Goal: Task Accomplishment & Management: Complete application form

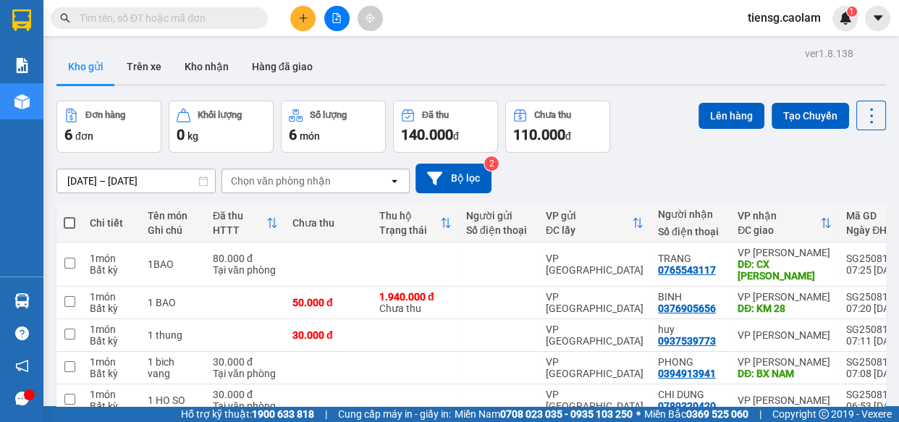
click at [195, 43] on div "ver 1.8.138 Kho gửi Trên xe Kho nhận Hàng đã giao Đơn hàng 6 đơn Khối lượng 0 k…" at bounding box center [471, 272] width 841 height 458
click at [213, 24] on input "text" at bounding box center [165, 18] width 171 height 16
click at [299, 14] on icon "plus" at bounding box center [303, 18] width 10 height 10
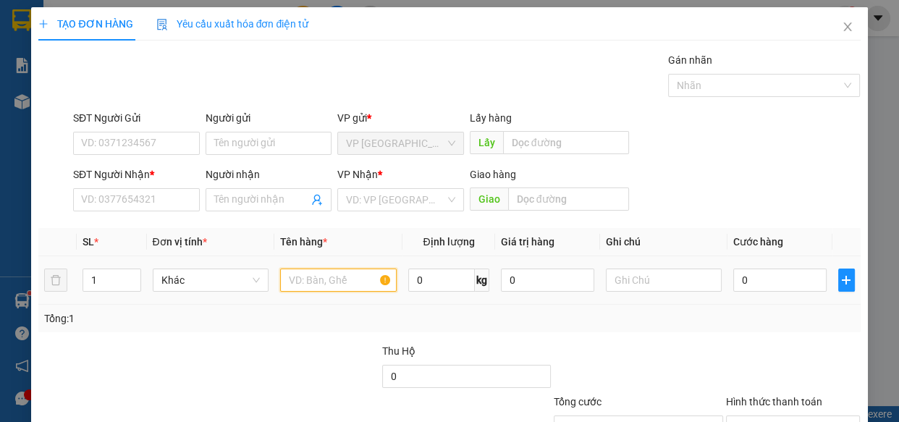
click at [336, 283] on input "text" at bounding box center [338, 279] width 117 height 23
type input "10 THUNG"
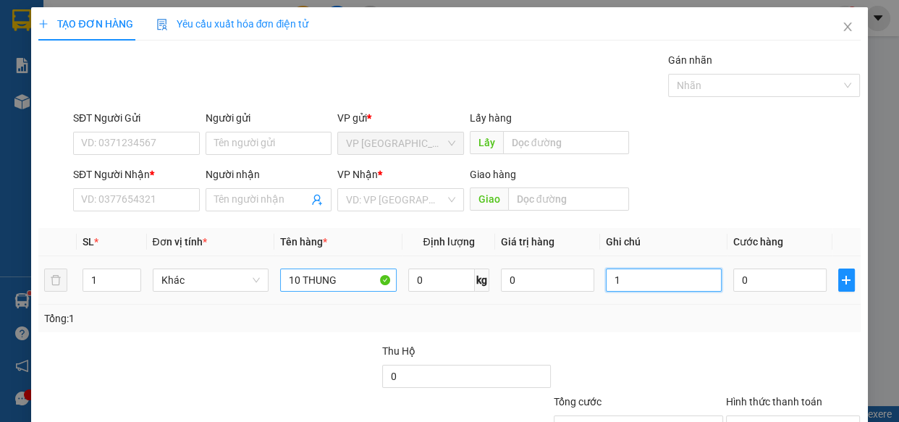
type input "1"
type input "4"
type input "40"
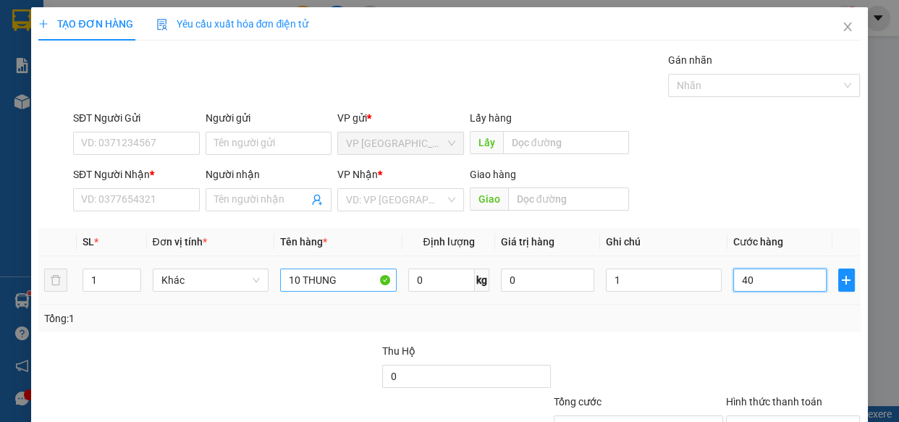
type input "40"
type input "400"
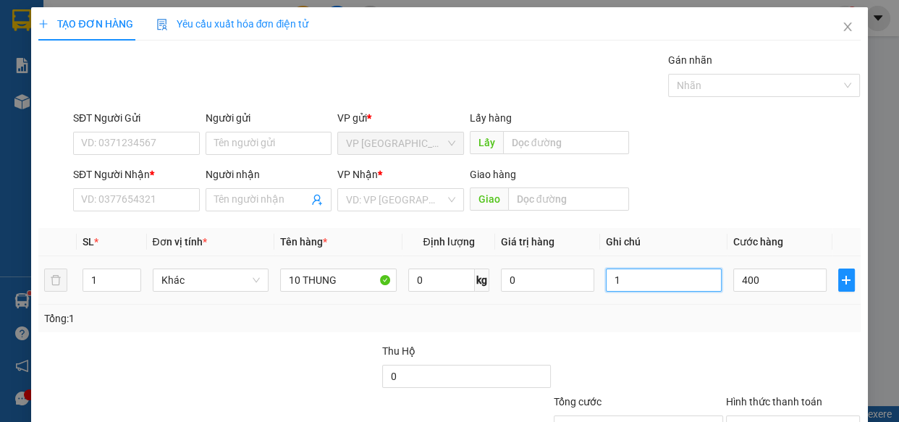
type input "400.000"
click at [636, 289] on input "1" at bounding box center [664, 279] width 117 height 23
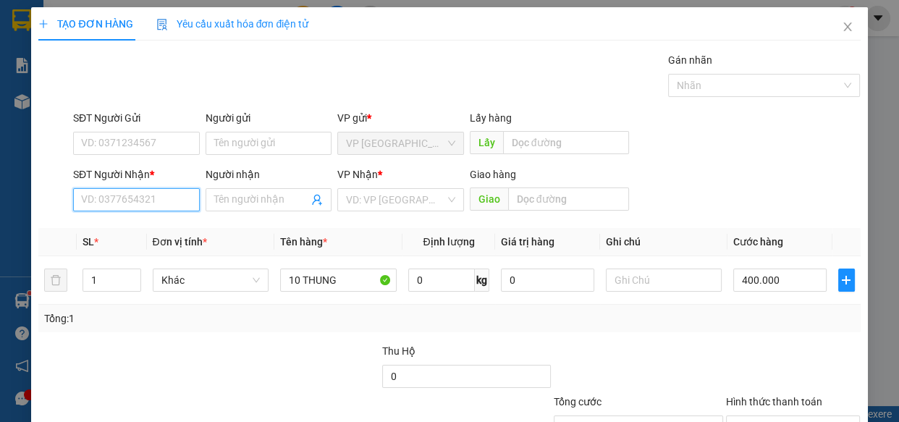
click at [116, 207] on input "SĐT Người Nhận *" at bounding box center [136, 199] width 127 height 23
type input "0949498168"
click at [154, 236] on div "0949498168 - TU" at bounding box center [135, 229] width 108 height 16
type input "TU"
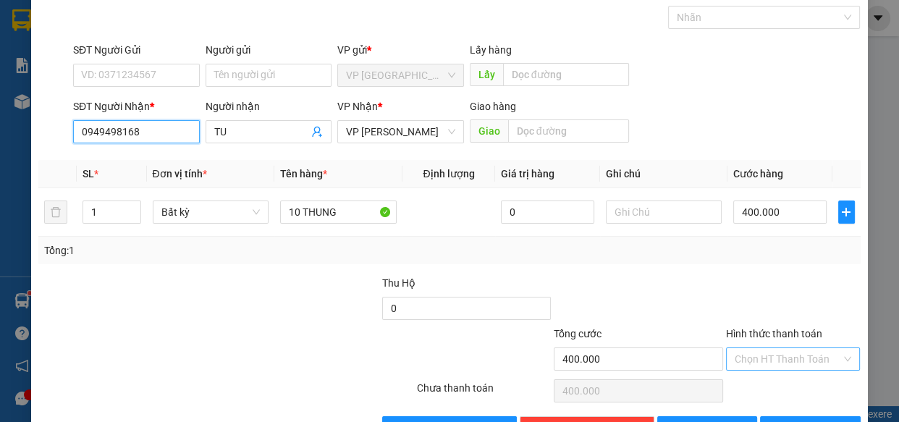
scroll to position [113, 0]
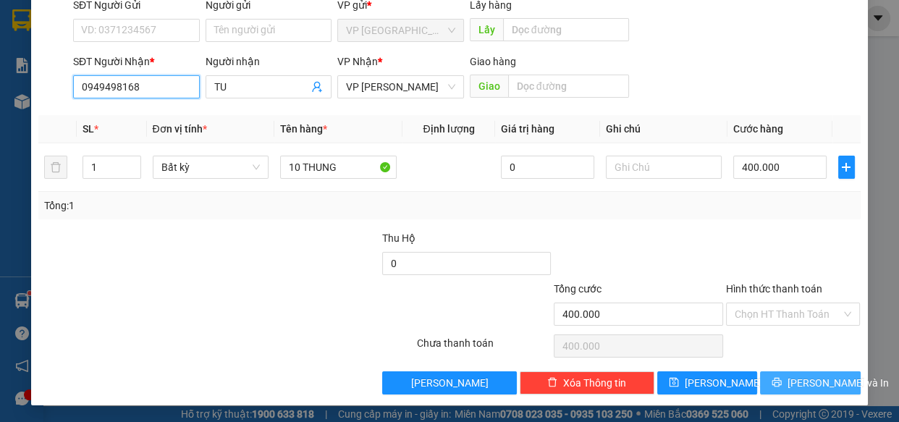
type input "0949498168"
click at [823, 387] on span "[PERSON_NAME] và In" at bounding box center [837, 383] width 101 height 16
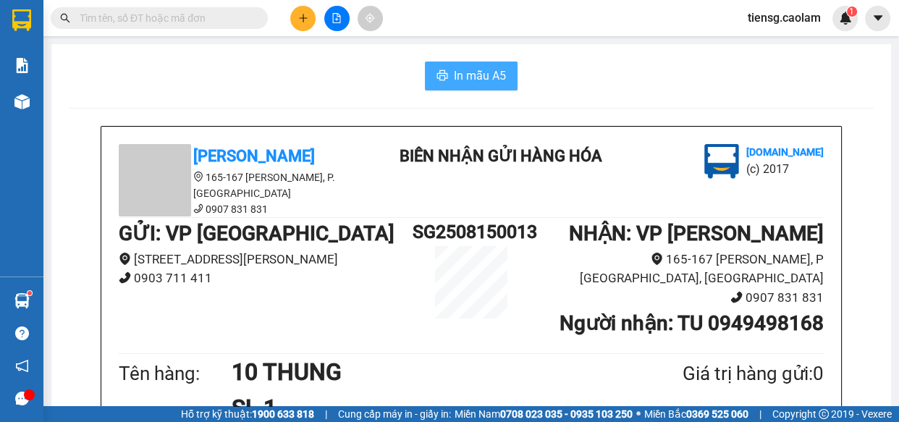
click at [473, 69] on span "In mẫu A5" at bounding box center [480, 76] width 52 height 18
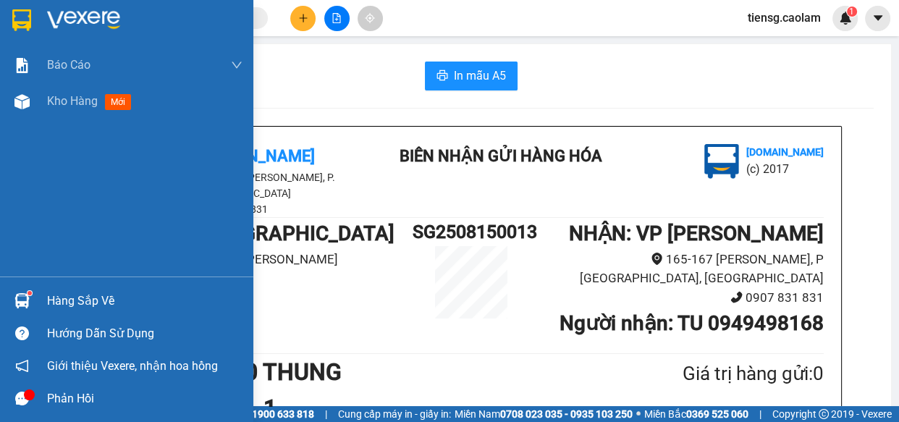
click at [7, 16] on div at bounding box center [126, 23] width 253 height 47
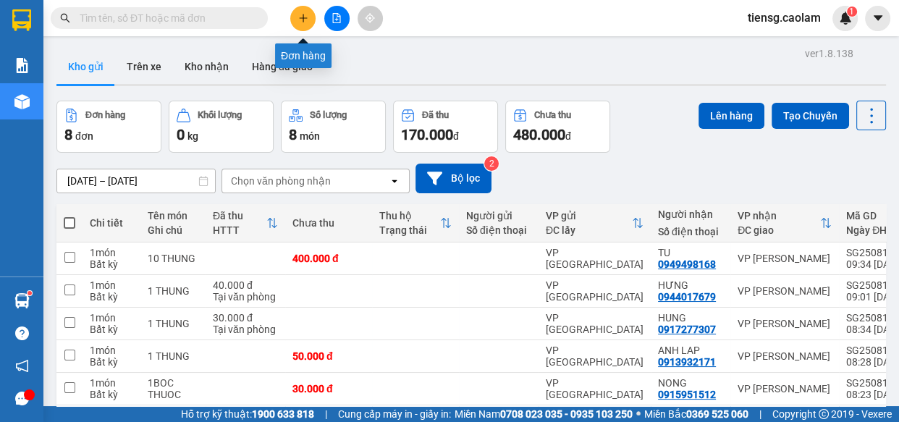
click at [313, 16] on button at bounding box center [302, 18] width 25 height 25
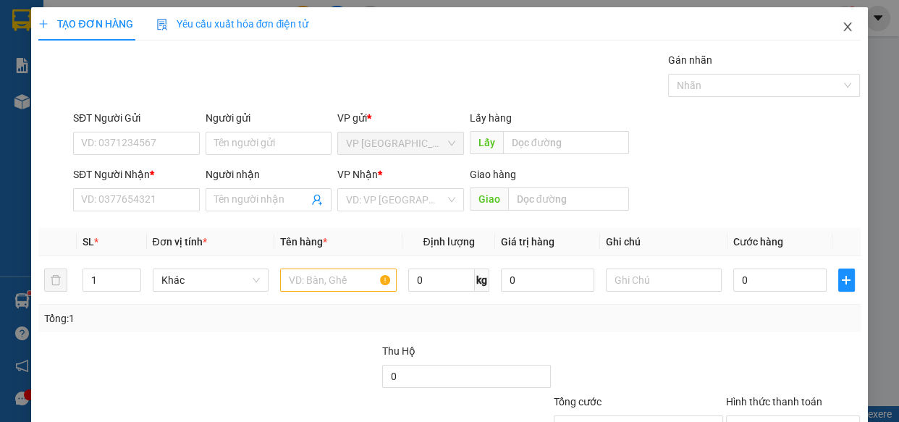
click at [842, 27] on icon "close" at bounding box center [848, 27] width 12 height 12
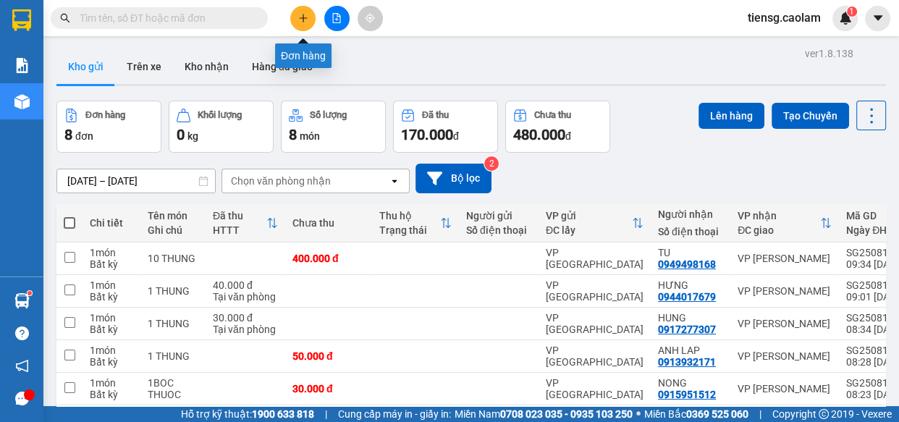
click at [304, 20] on icon "plus" at bounding box center [303, 18] width 10 height 10
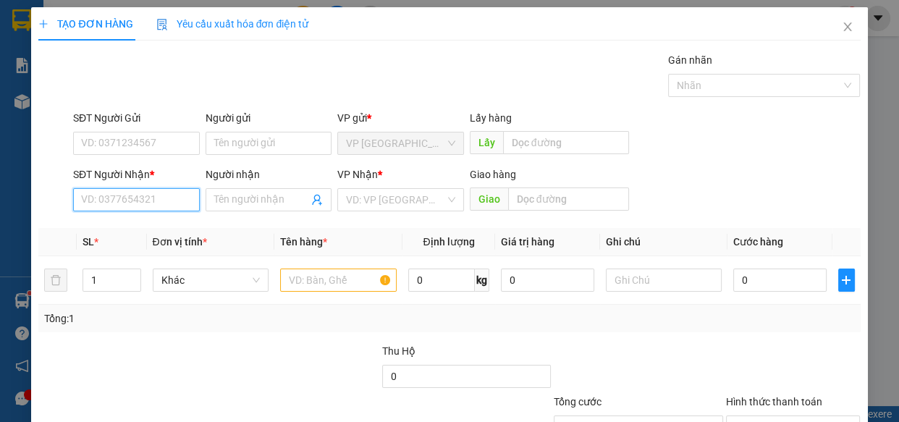
click at [122, 201] on input "SĐT Người Nhận *" at bounding box center [136, 199] width 127 height 23
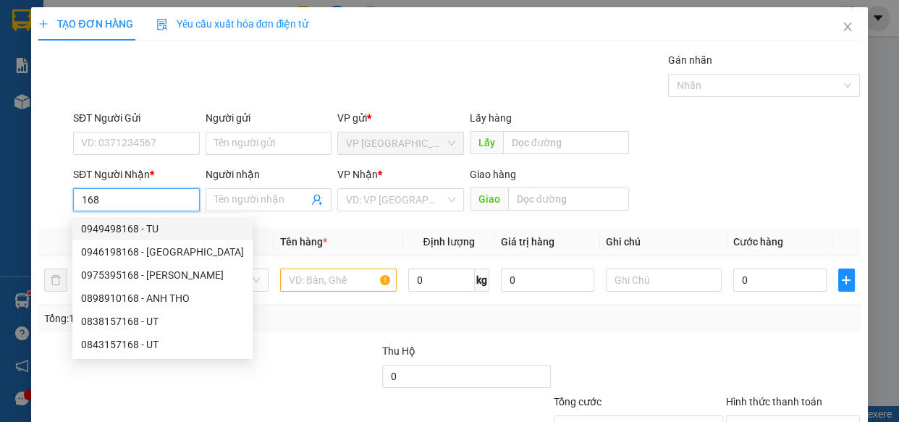
click at [143, 224] on div "0949498168 - TU" at bounding box center [162, 229] width 163 height 16
type input "0949498168"
type input "TU"
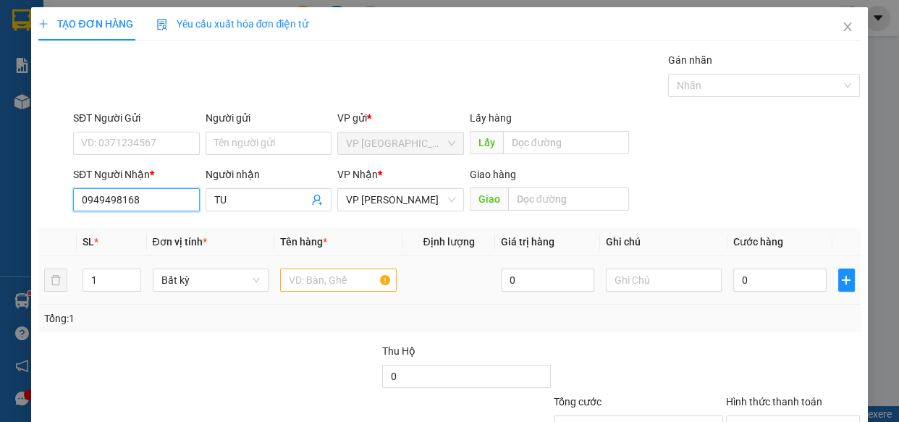
type input "0949498168"
click at [332, 275] on input "text" at bounding box center [338, 279] width 117 height 23
type input "9"
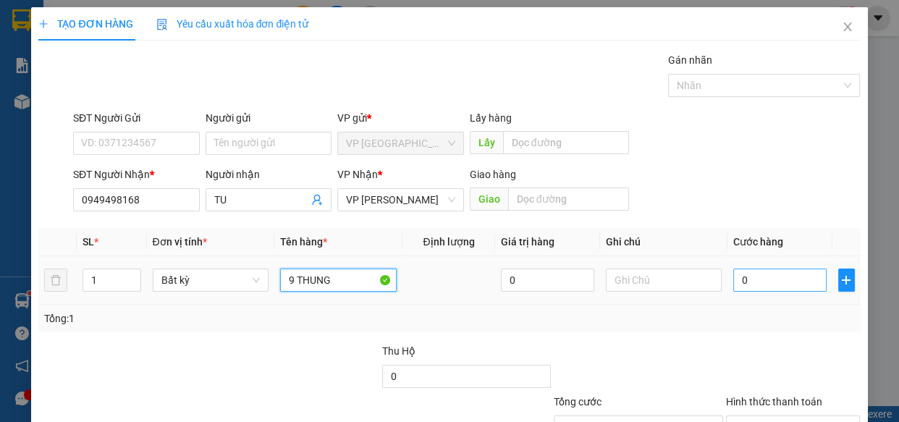
type input "9 THUNG"
click at [764, 287] on input "0" at bounding box center [779, 279] width 93 height 23
type input "3"
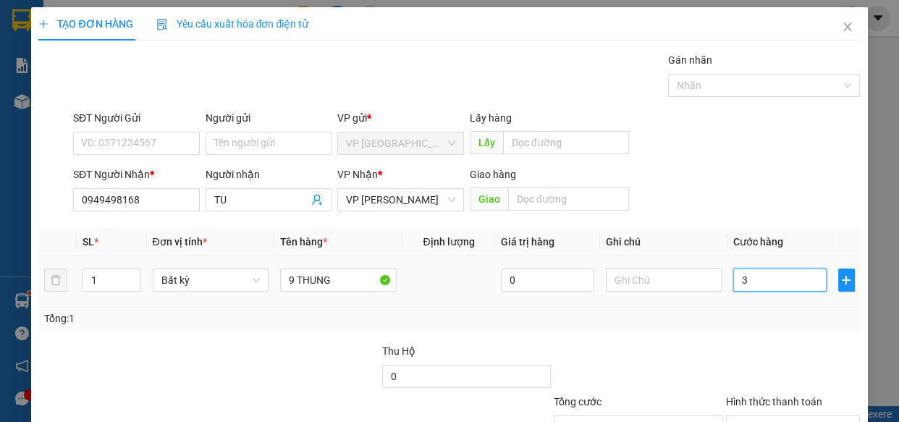
type input "36"
type input "360"
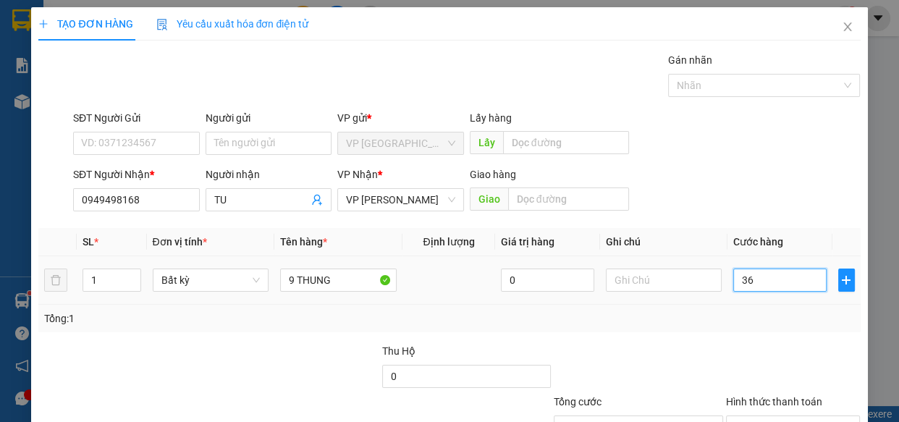
type input "360"
type input "360.000"
click at [737, 331] on div "Tổng: 1" at bounding box center [448, 318] width 821 height 27
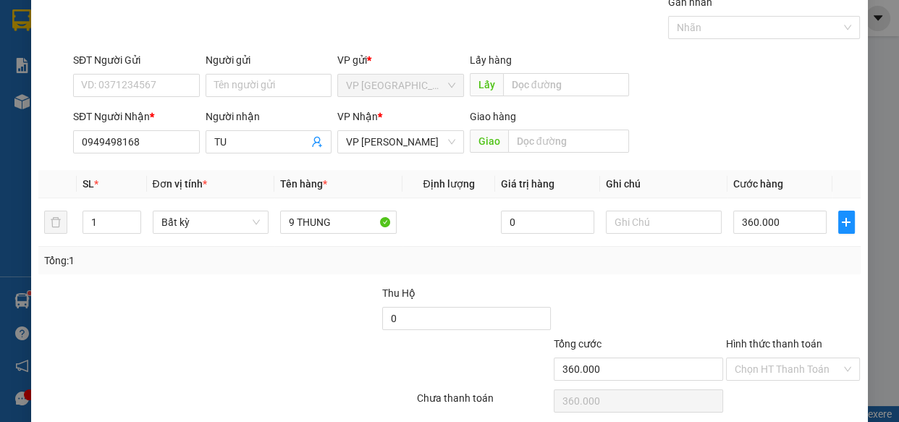
scroll to position [113, 0]
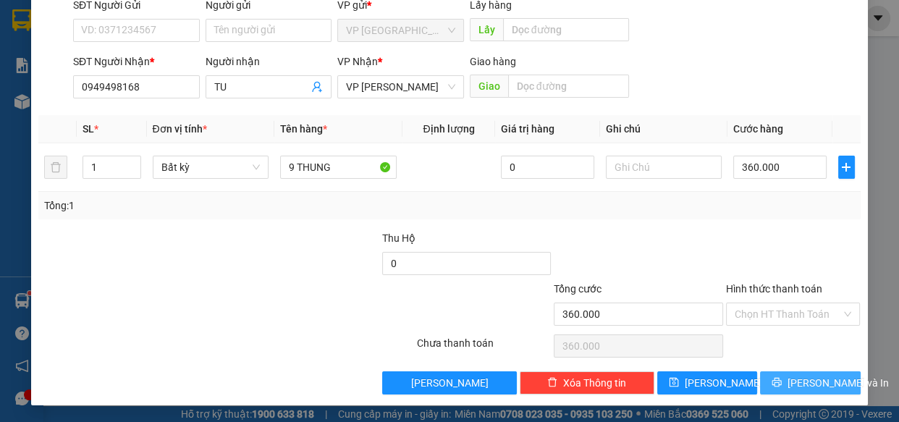
click at [797, 386] on span "[PERSON_NAME] và In" at bounding box center [837, 383] width 101 height 16
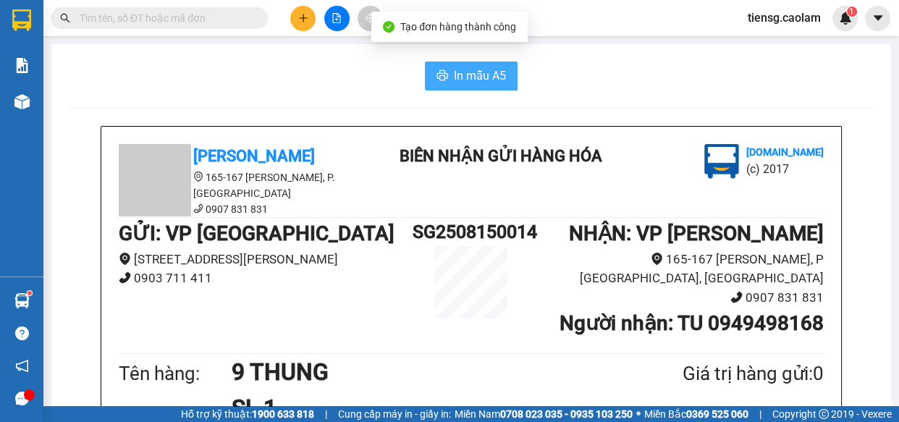
click at [485, 67] on span "In mẫu A5" at bounding box center [480, 76] width 52 height 18
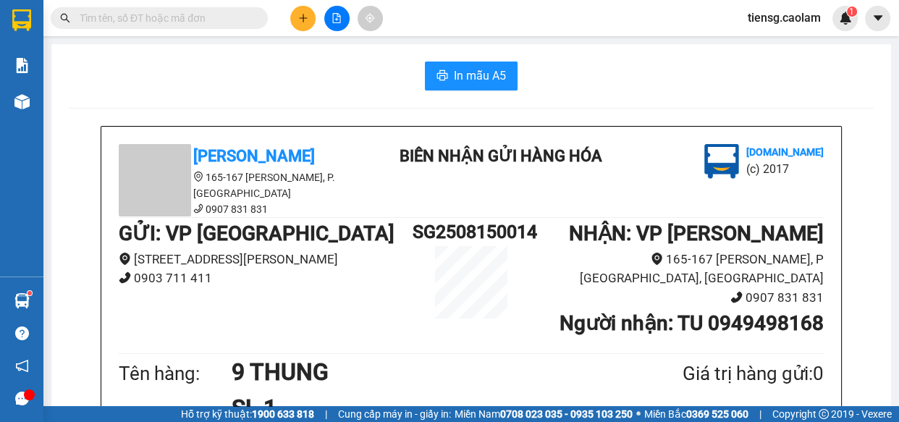
click at [9, 10] on div at bounding box center [21, 19] width 25 height 25
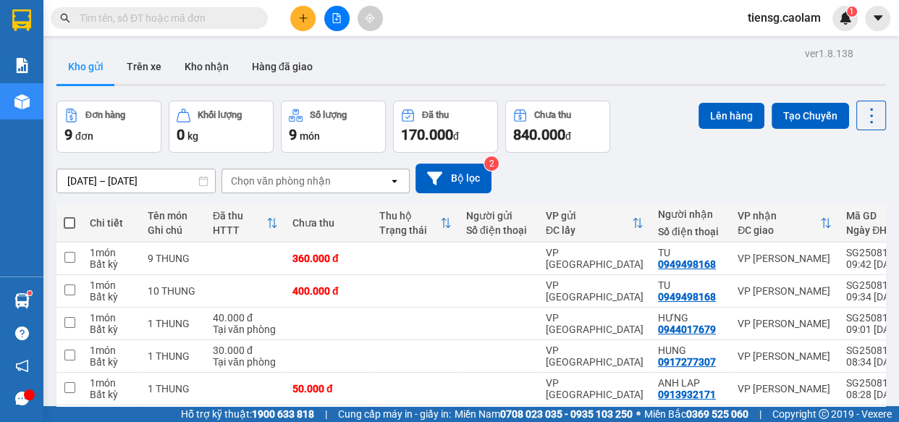
click at [78, 217] on th at bounding box center [69, 223] width 26 height 38
click at [73, 219] on span at bounding box center [70, 223] width 12 height 12
click at [69, 216] on input "checkbox" at bounding box center [69, 216] width 0 height 0
checkbox input "true"
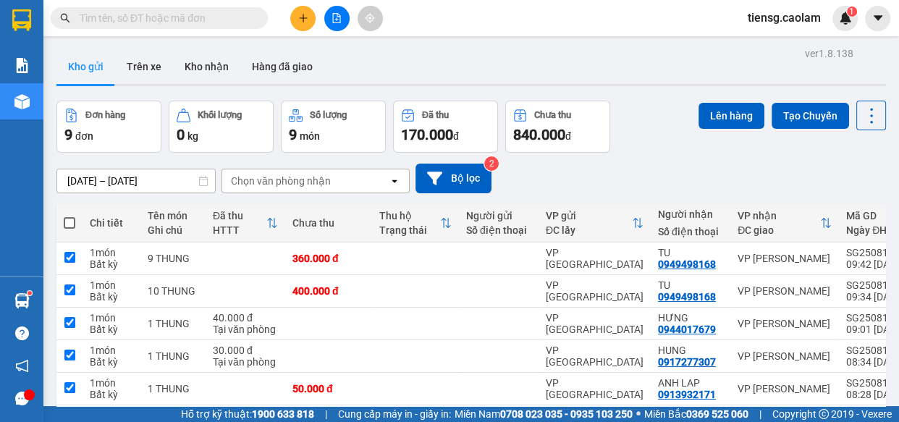
checkbox input "true"
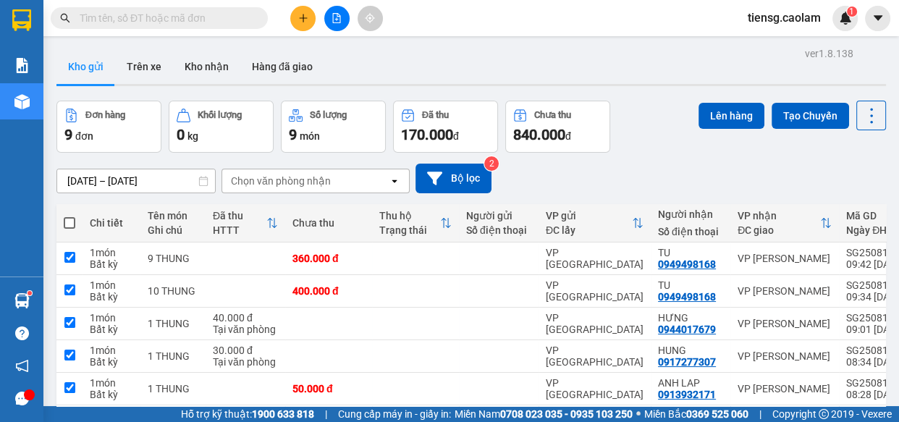
checkbox input "true"
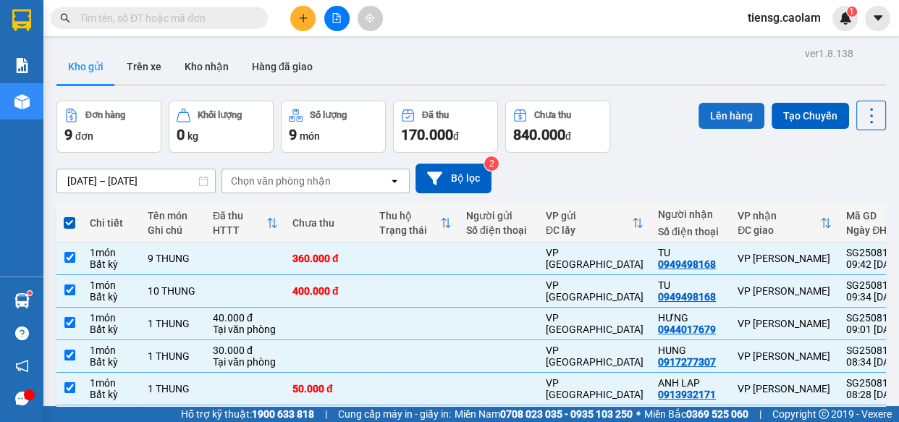
click at [712, 122] on button "Lên hàng" at bounding box center [731, 116] width 66 height 26
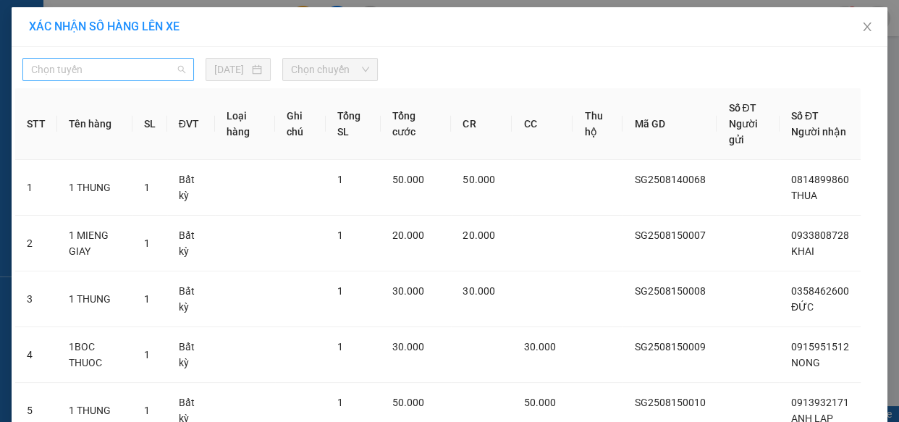
click at [121, 58] on div "Chọn tuyến" at bounding box center [108, 69] width 172 height 23
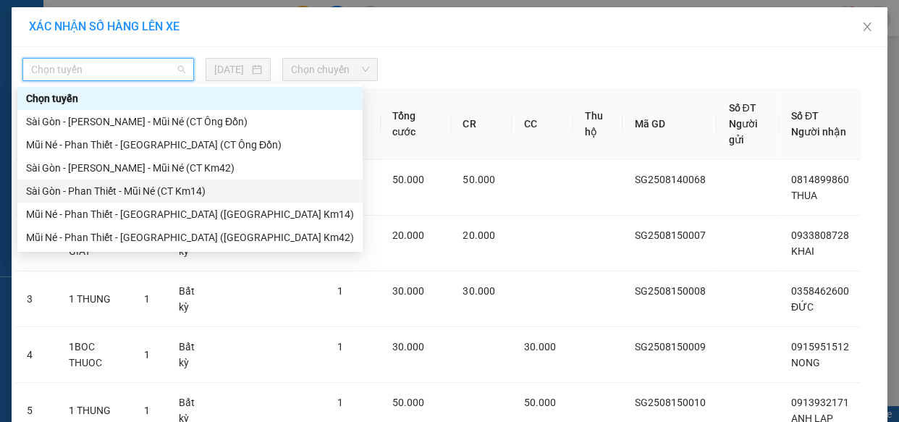
click at [182, 195] on div "Sài Gòn - Phan Thiết - Mũi Né (CT Km14)" at bounding box center [190, 191] width 328 height 16
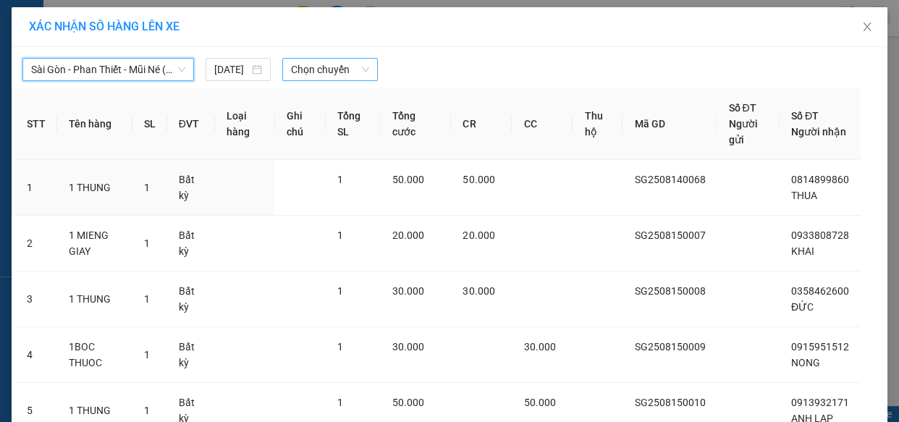
click at [336, 61] on span "Chọn chuyến" at bounding box center [330, 70] width 78 height 22
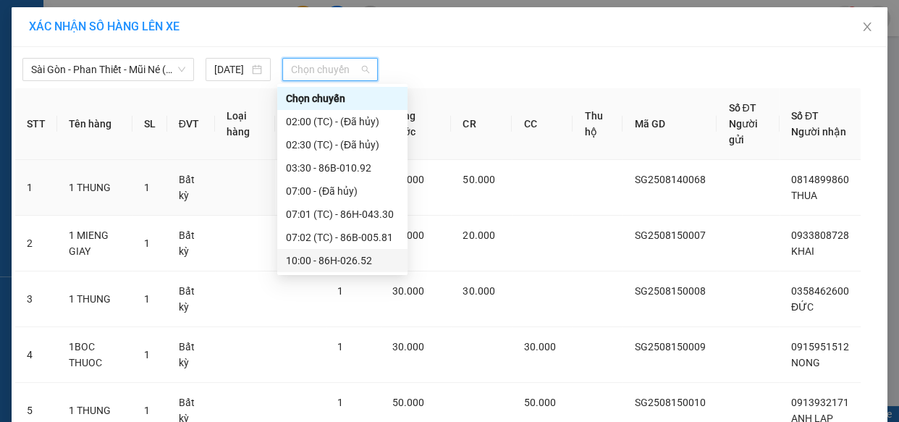
click at [347, 255] on div "10:00 - 86H-026.52" at bounding box center [342, 261] width 113 height 16
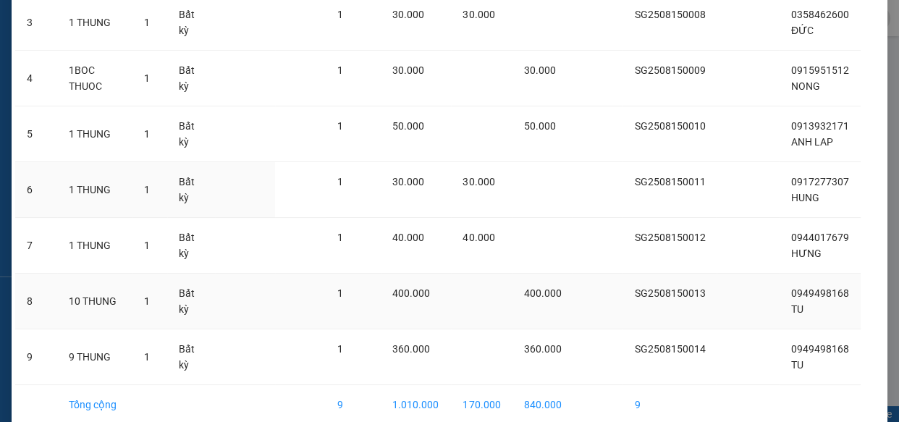
scroll to position [376, 0]
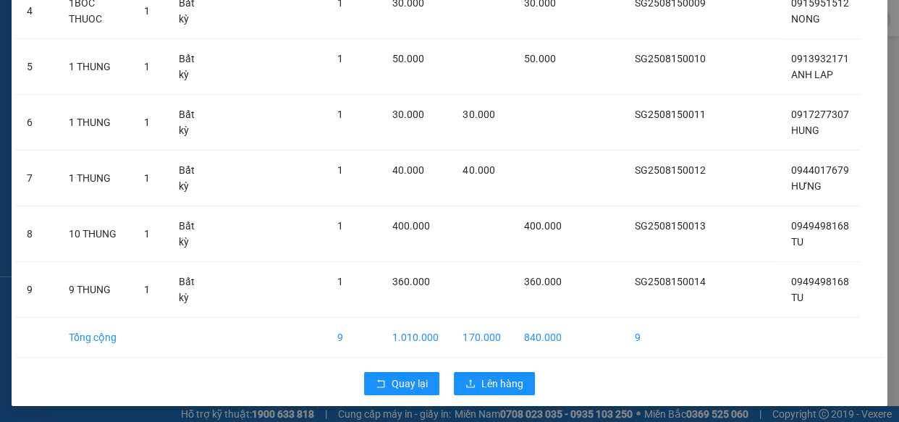
click at [501, 397] on div "Quay lại Lên hàng" at bounding box center [449, 384] width 868 height 38
click at [510, 388] on span "Lên hàng" at bounding box center [502, 384] width 42 height 16
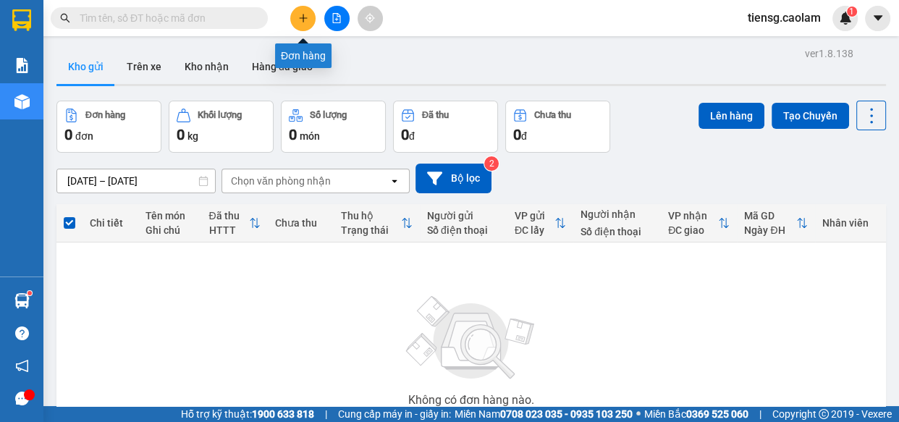
click at [304, 11] on button at bounding box center [302, 18] width 25 height 25
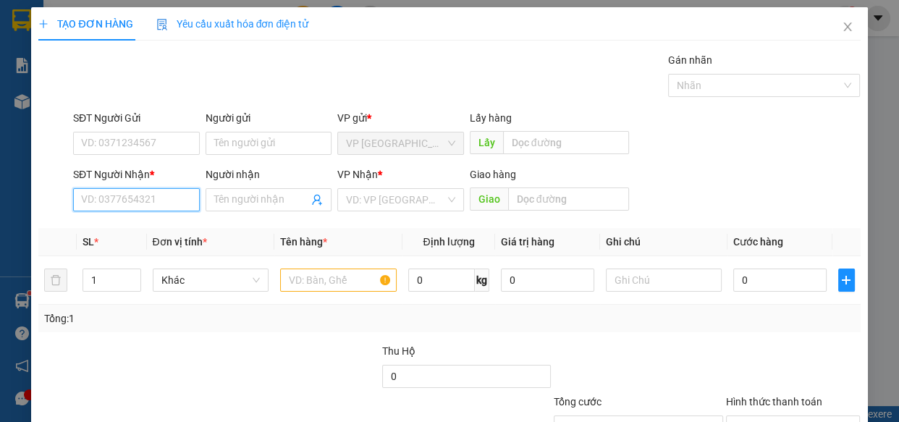
click at [166, 205] on input "SĐT Người Nhận *" at bounding box center [136, 199] width 127 height 23
drag, startPoint x: 123, startPoint y: 226, endPoint x: 311, endPoint y: 280, distance: 195.8
click at [123, 226] on div "0988415057 - Tuấn" at bounding box center [135, 229] width 108 height 16
type input "0988415057"
type input "Tuấn"
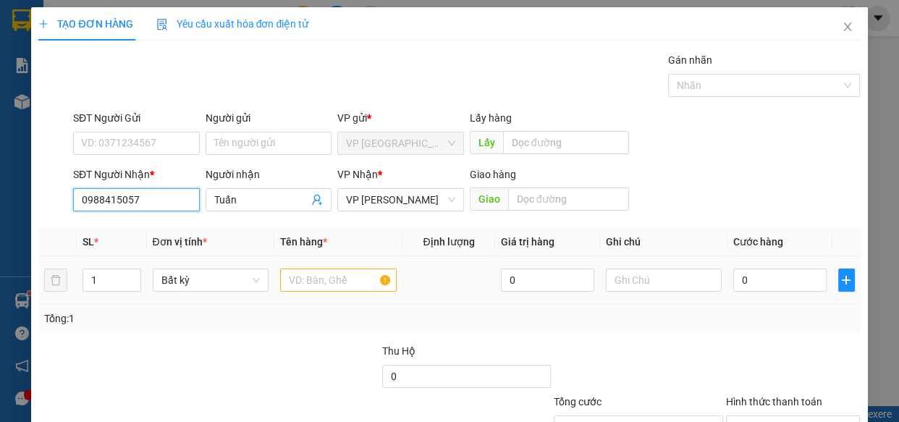
type input "0988415057"
click at [328, 263] on td at bounding box center [338, 280] width 128 height 48
click at [326, 282] on input "text" at bounding box center [338, 279] width 117 height 23
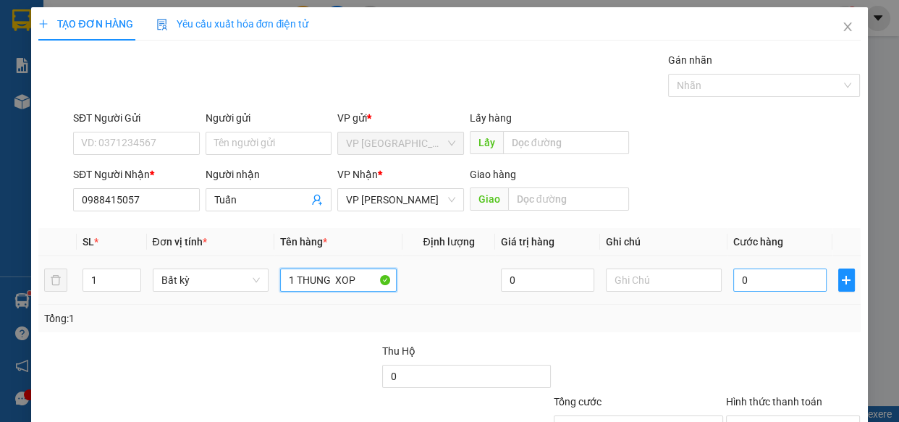
type input "1 THUNG XOP"
click at [774, 275] on input "0" at bounding box center [779, 279] width 93 height 23
type input "4"
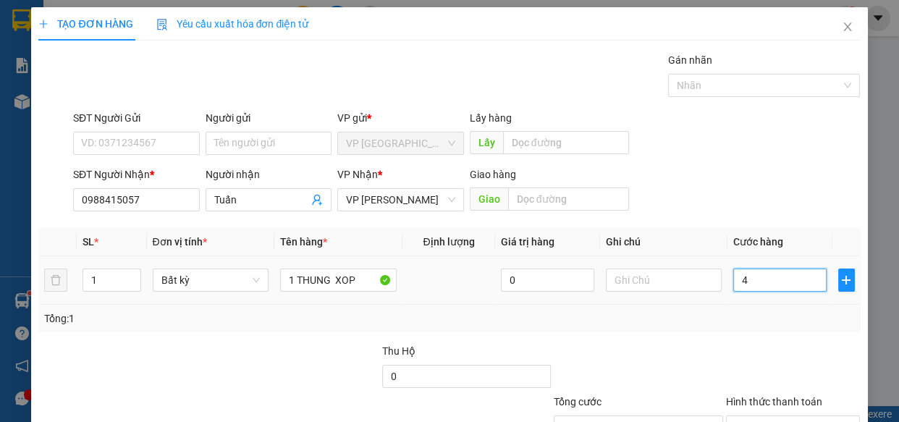
type input "40"
type input "400"
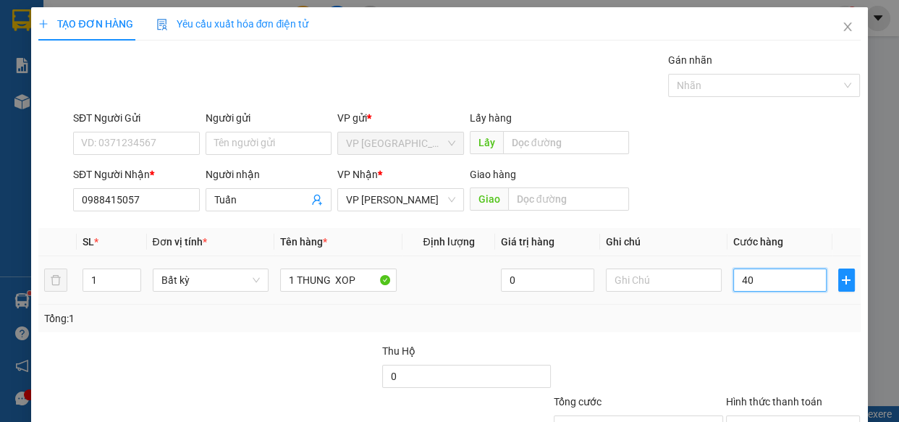
type input "400"
type input "4.000"
type input "40.000"
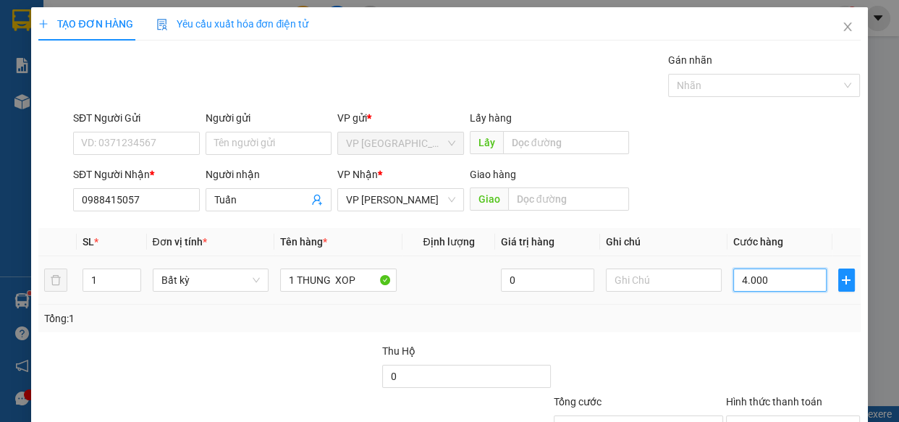
type input "40.000"
type input "400.000"
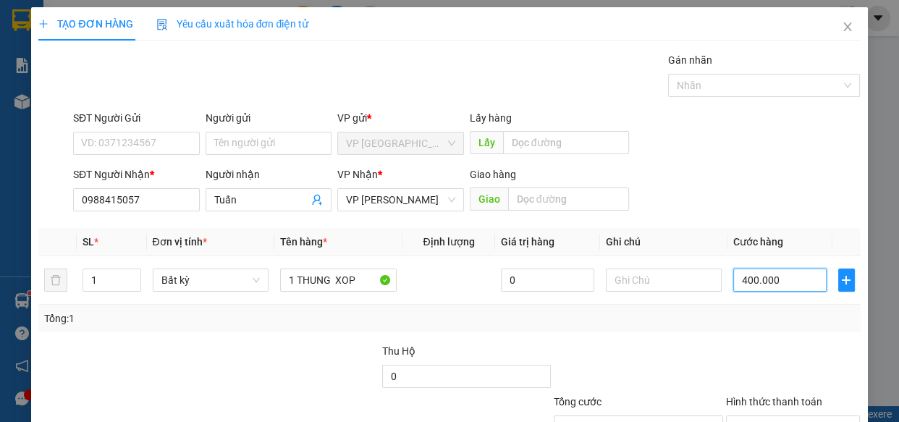
type input "40.000"
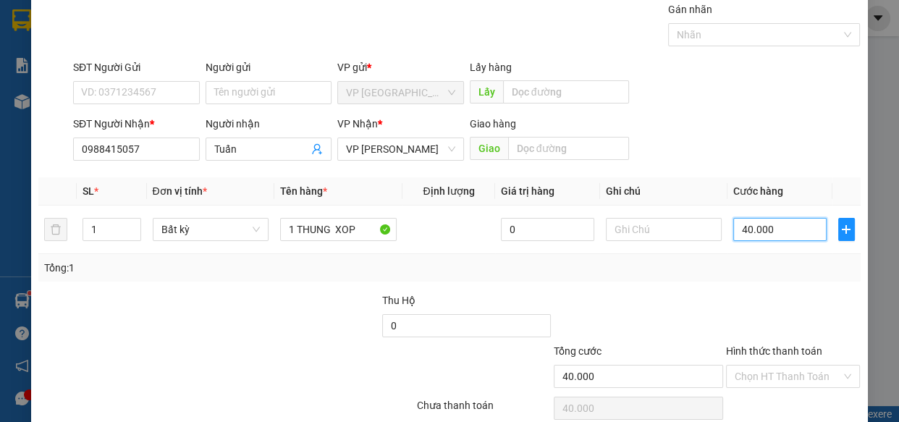
scroll to position [113, 0]
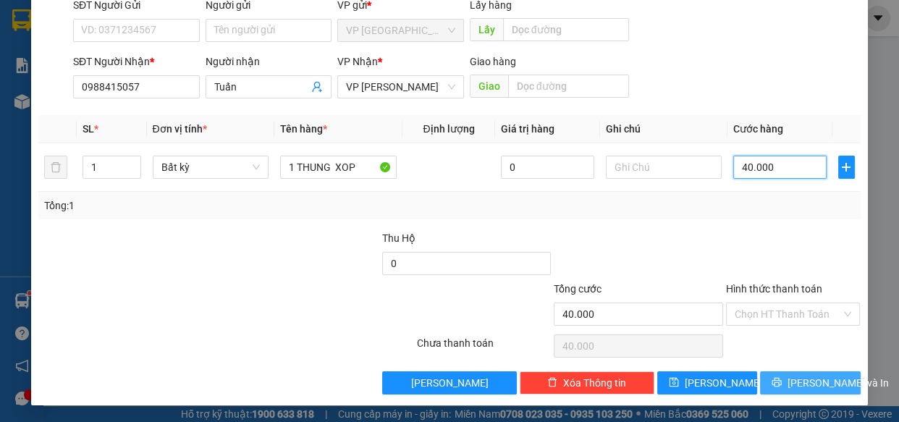
type input "40.000"
click at [814, 381] on span "[PERSON_NAME] và In" at bounding box center [837, 383] width 101 height 16
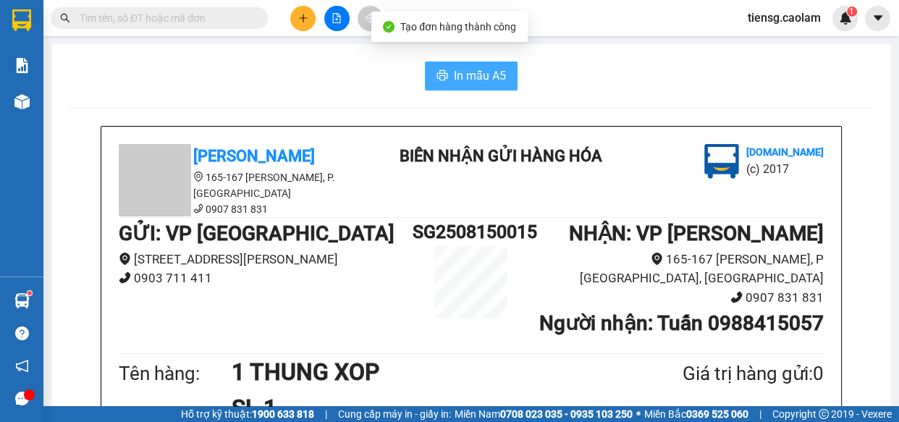
click at [501, 69] on button "In mẫu A5" at bounding box center [471, 76] width 93 height 29
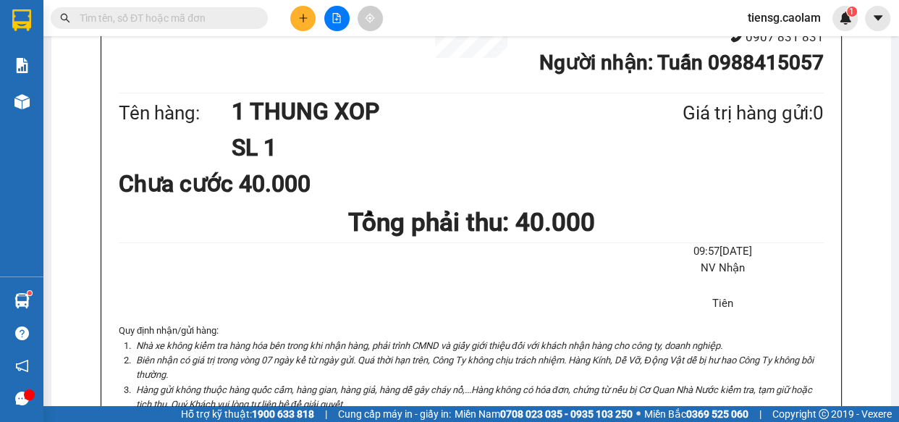
scroll to position [263, 0]
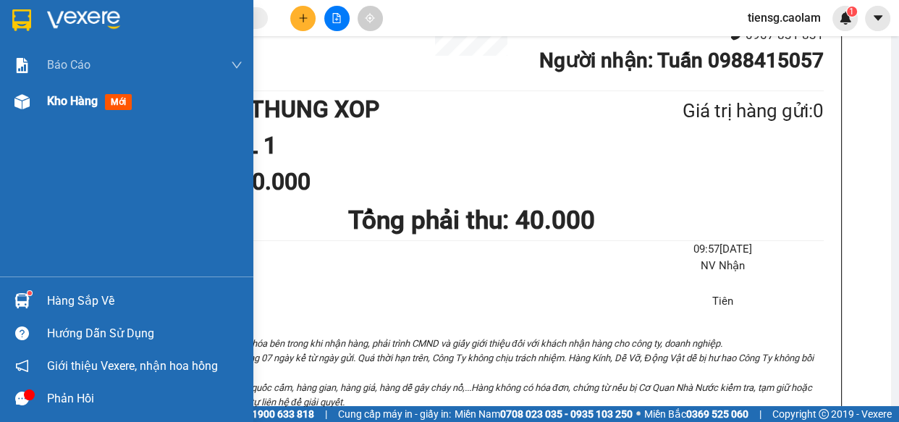
click at [49, 101] on span "Kho hàng" at bounding box center [72, 101] width 51 height 14
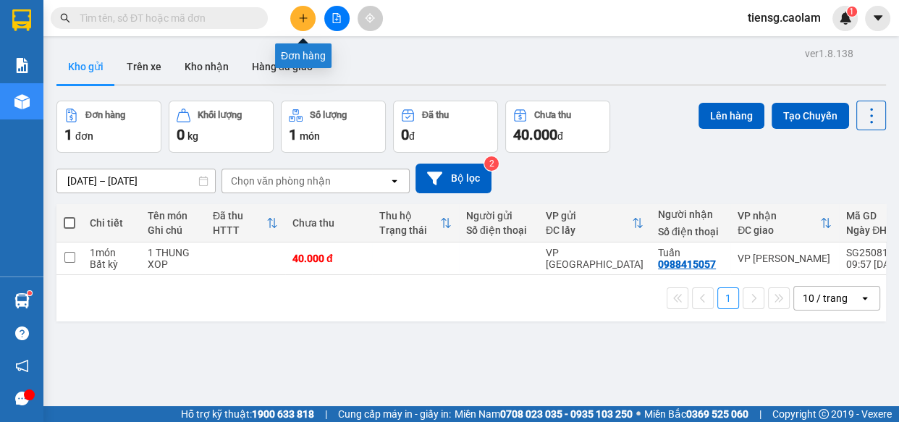
click at [298, 21] on icon "plus" at bounding box center [303, 18] width 10 height 10
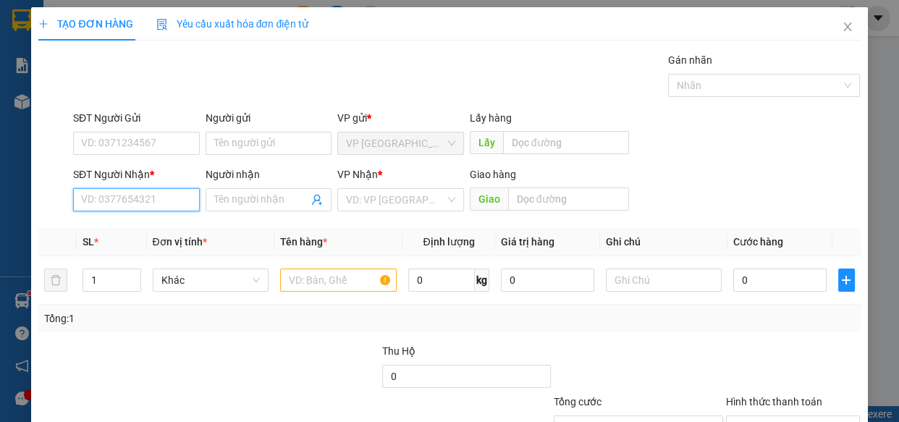
click at [162, 203] on input "SĐT Người Nhận *" at bounding box center [136, 199] width 127 height 23
drag, startPoint x: 837, startPoint y: 31, endPoint x: 40, endPoint y: 207, distance: 815.9
click at [842, 31] on icon "close" at bounding box center [848, 27] width 12 height 12
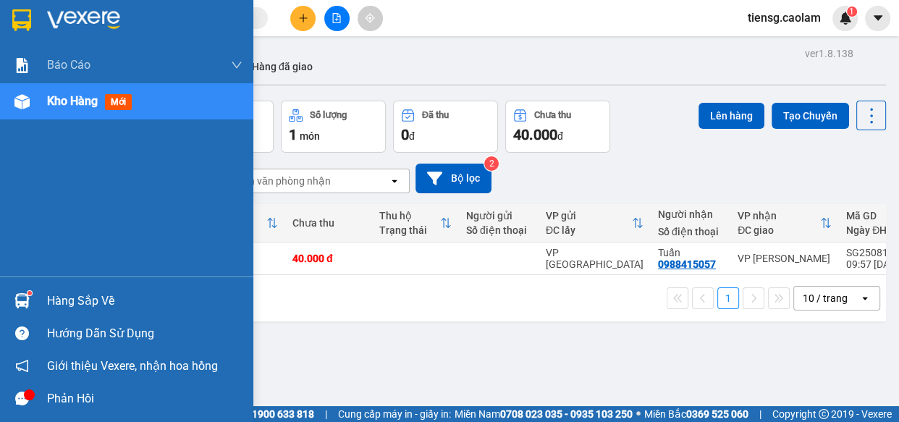
click at [79, 98] on span "Kho hàng" at bounding box center [72, 101] width 51 height 14
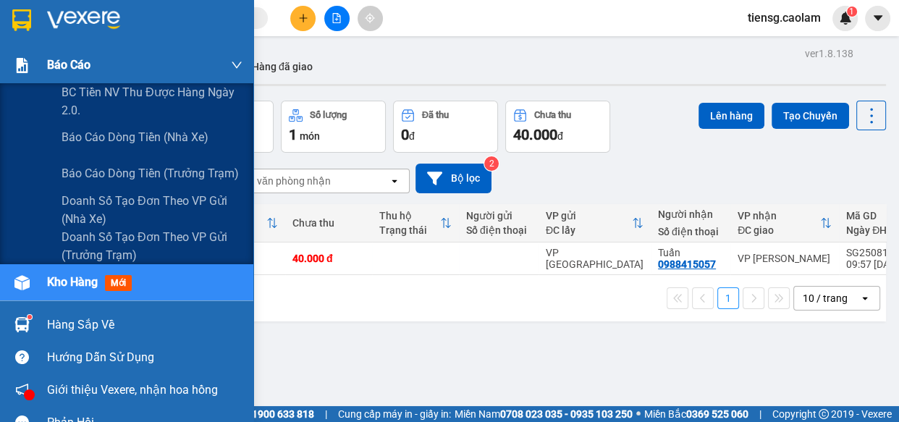
click at [76, 75] on div "Báo cáo" at bounding box center [144, 65] width 195 height 36
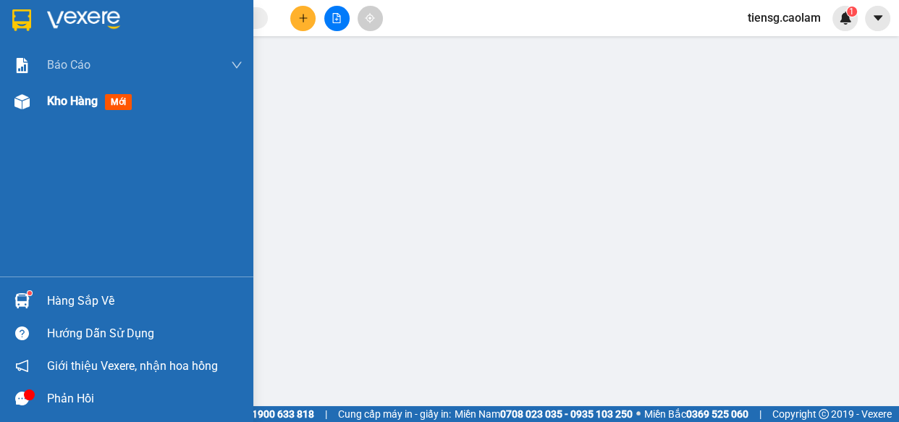
click at [69, 106] on span "Kho hàng" at bounding box center [72, 101] width 51 height 14
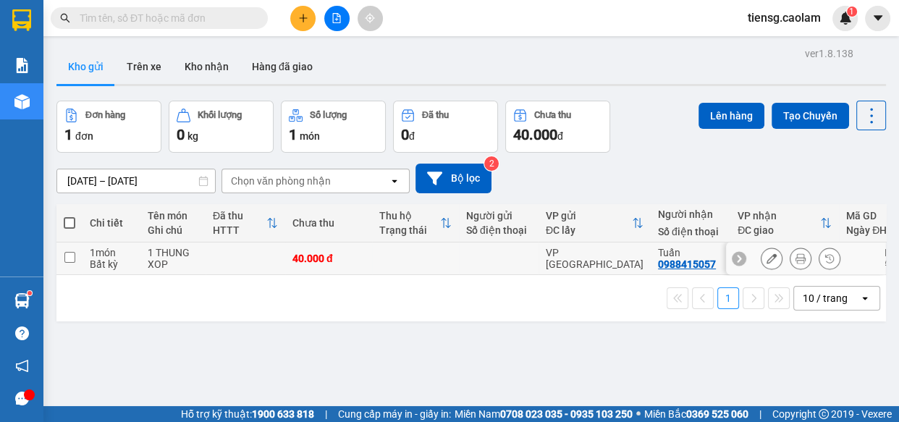
click at [246, 260] on td at bounding box center [246, 258] width 80 height 33
checkbox input "true"
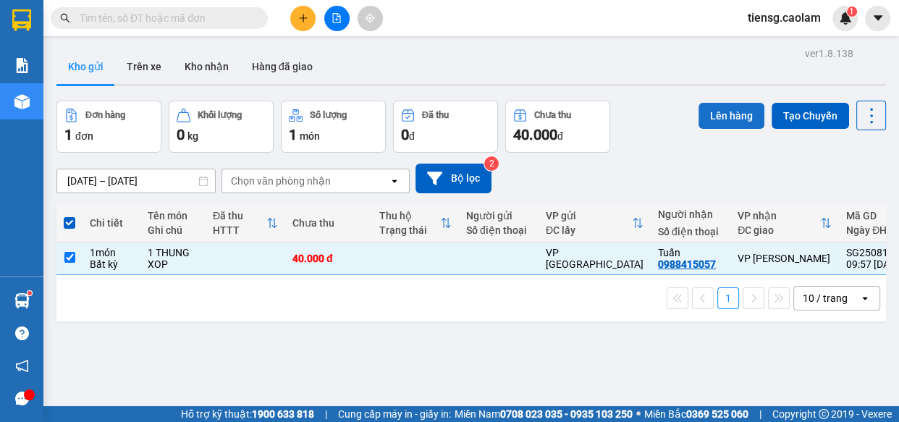
click at [729, 108] on button "Lên hàng" at bounding box center [731, 116] width 66 height 26
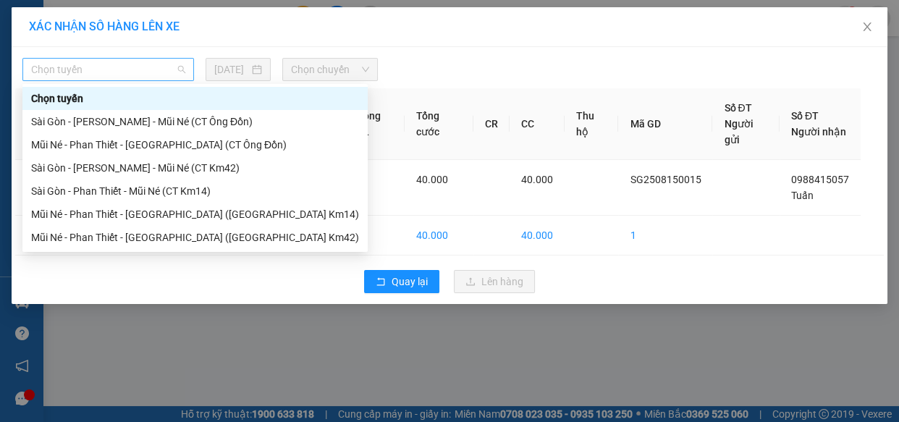
click at [147, 77] on span "Chọn tuyến" at bounding box center [108, 70] width 154 height 22
drag, startPoint x: 186, startPoint y: 172, endPoint x: 190, endPoint y: 194, distance: 22.7
click at [190, 194] on div "Chọn tuyến [GEOGRAPHIC_DATA] - [GEOGRAPHIC_DATA] - Mũi Né (CT Ông Đồn) Mũi Né -…" at bounding box center [194, 168] width 345 height 162
click at [190, 194] on div "Sài Gòn - Phan Thiết - Mũi Né (CT Km14)" at bounding box center [195, 191] width 328 height 16
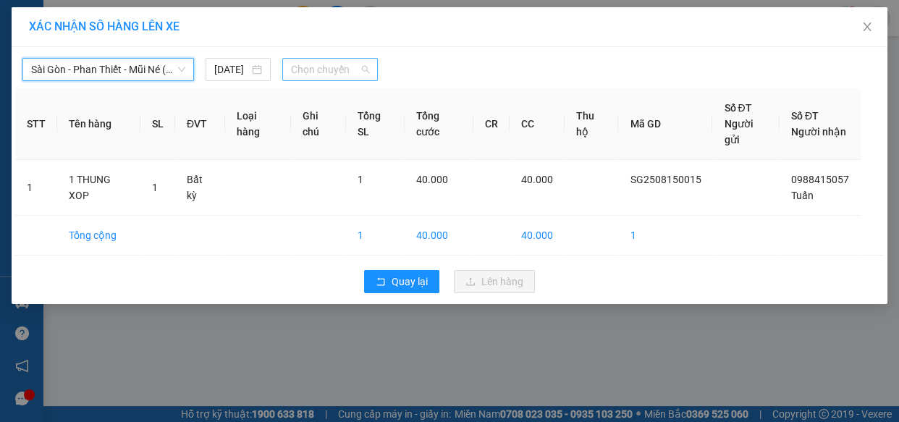
click at [326, 75] on span "Chọn chuyến" at bounding box center [330, 70] width 78 height 22
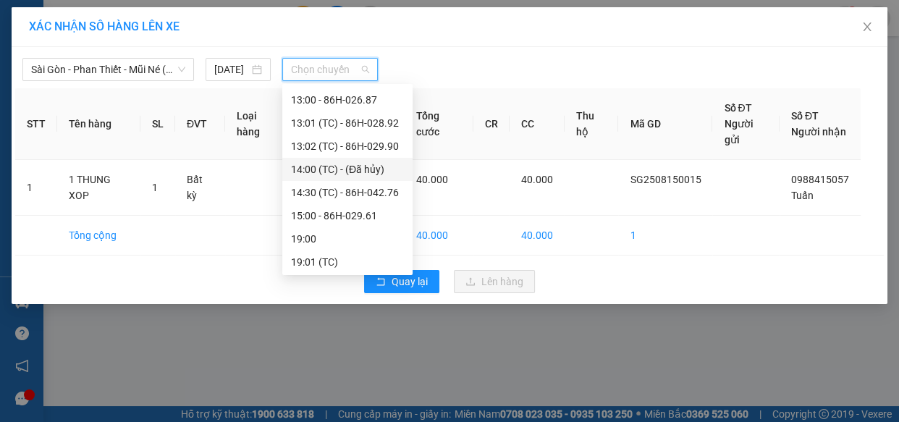
scroll to position [166, 0]
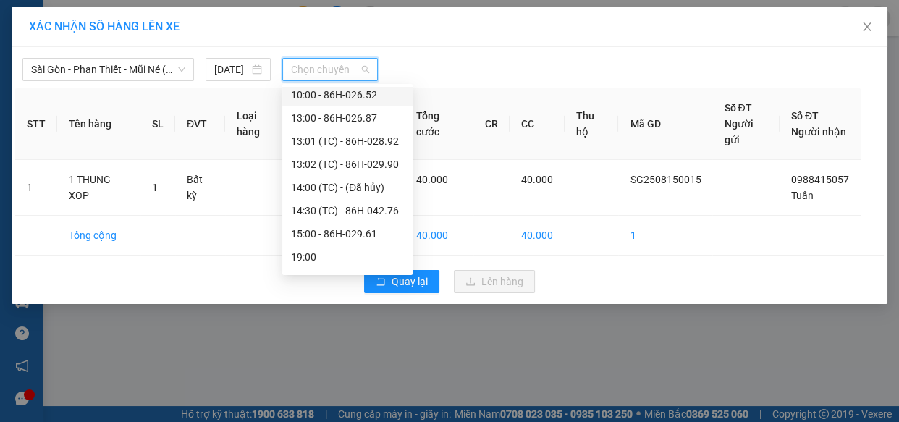
click at [334, 97] on div "10:00 - 86H-026.52" at bounding box center [347, 95] width 113 height 16
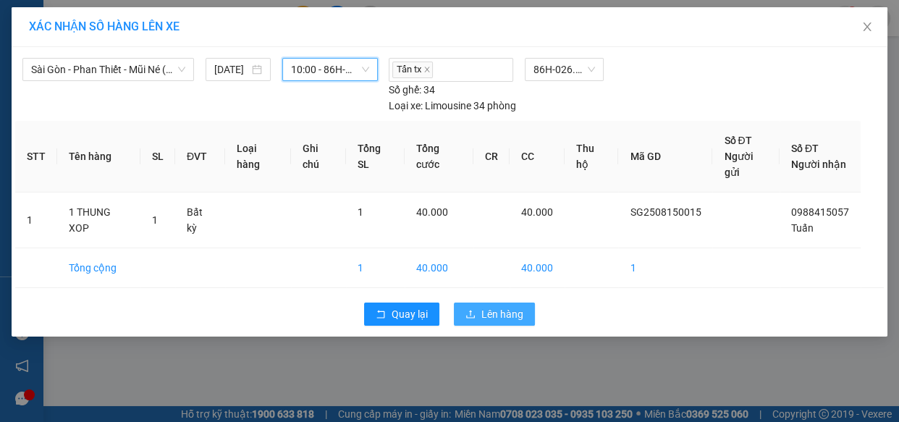
click at [499, 315] on span "Lên hàng" at bounding box center [502, 314] width 42 height 16
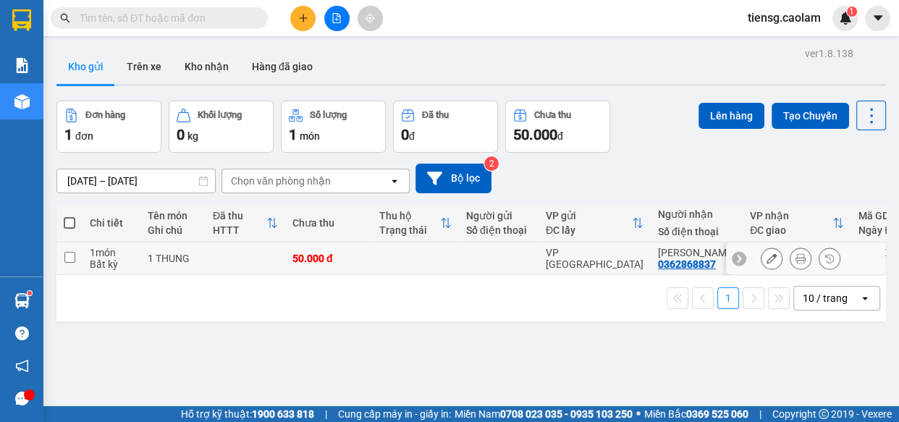
click at [226, 256] on td at bounding box center [246, 258] width 80 height 33
checkbox input "true"
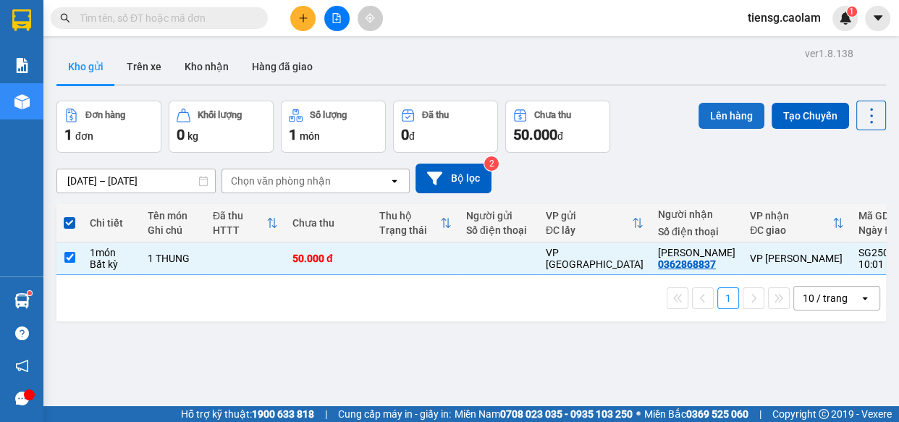
click at [722, 114] on button "Lên hàng" at bounding box center [731, 116] width 66 height 26
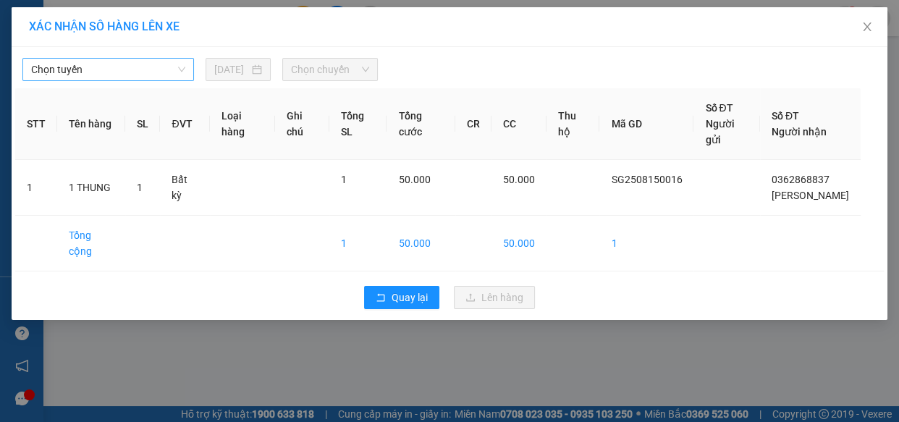
click at [140, 77] on span "Chọn tuyến" at bounding box center [108, 70] width 154 height 22
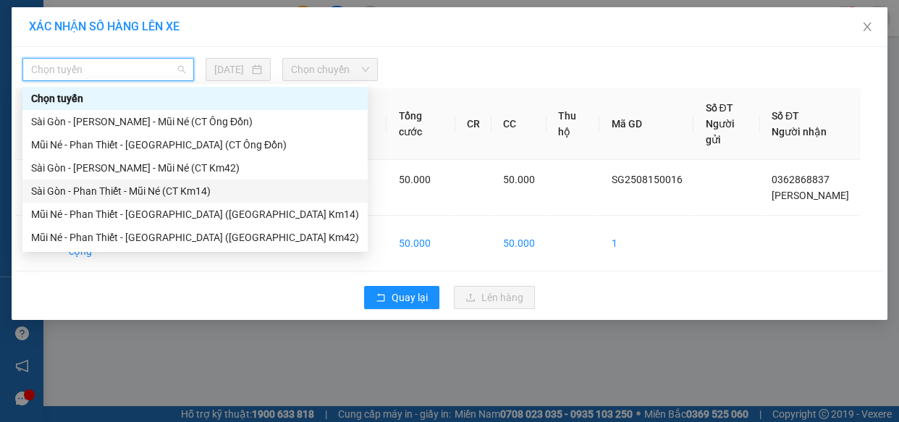
click at [166, 188] on div "Sài Gòn - Phan Thiết - Mũi Né (CT Km14)" at bounding box center [195, 191] width 328 height 16
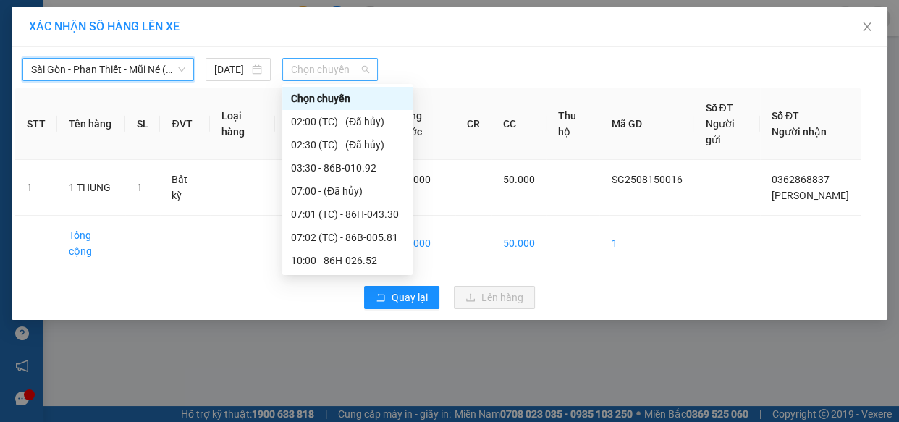
click at [329, 69] on span "Chọn chuyến" at bounding box center [330, 70] width 78 height 22
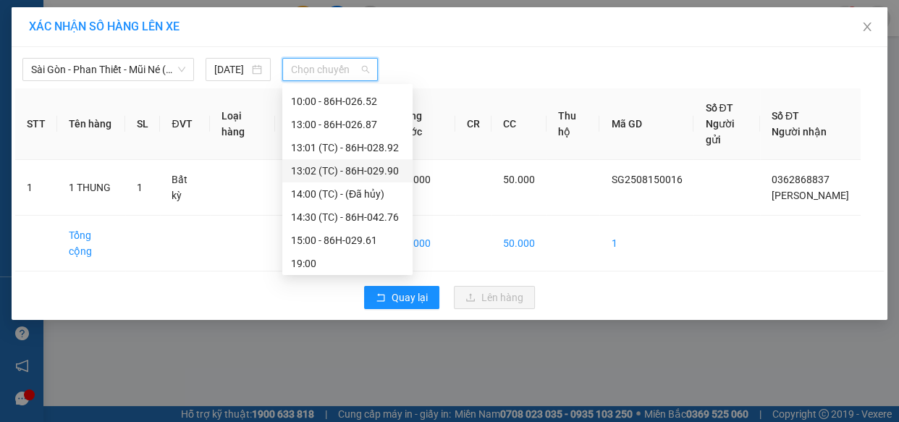
scroll to position [100, 0]
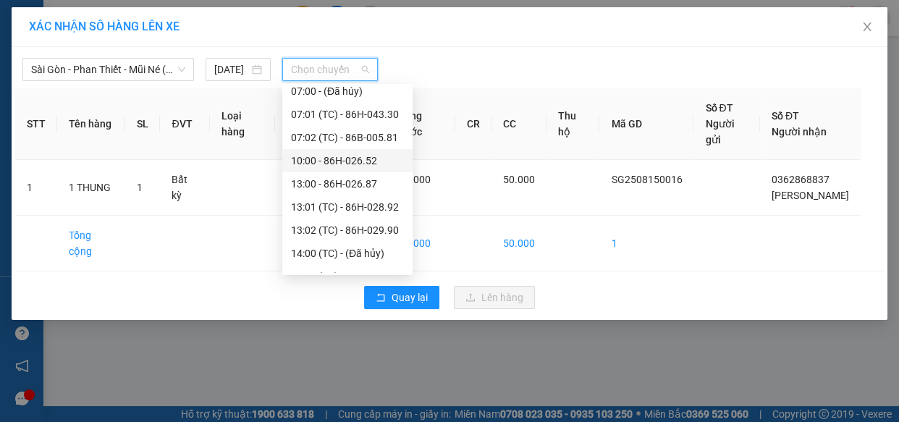
click at [341, 164] on div "10:00 - 86H-026.52" at bounding box center [347, 161] width 113 height 16
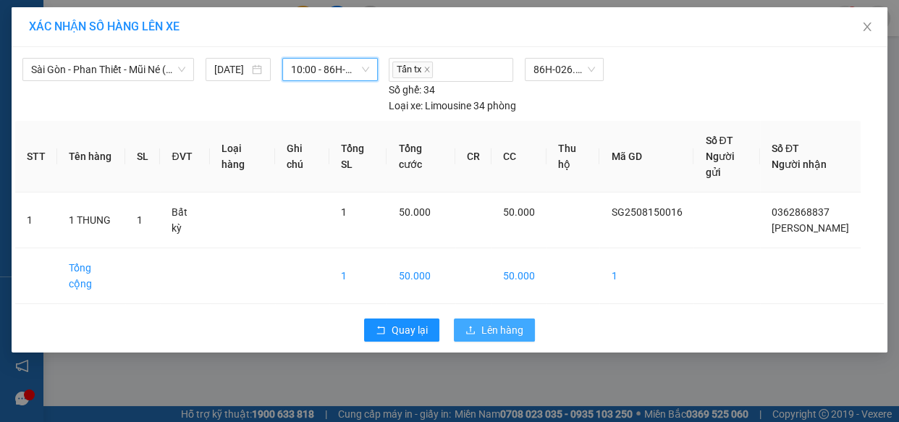
click at [490, 322] on span "Lên hàng" at bounding box center [502, 330] width 42 height 16
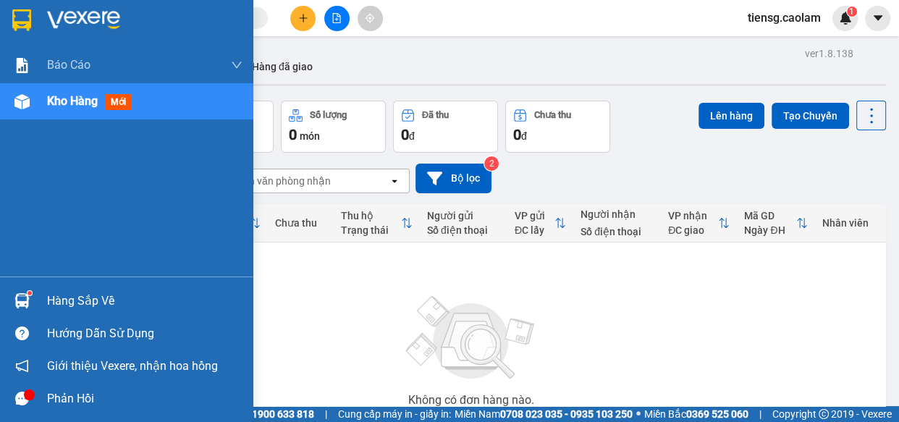
click at [86, 91] on div "Kho hàng mới" at bounding box center [144, 101] width 195 height 36
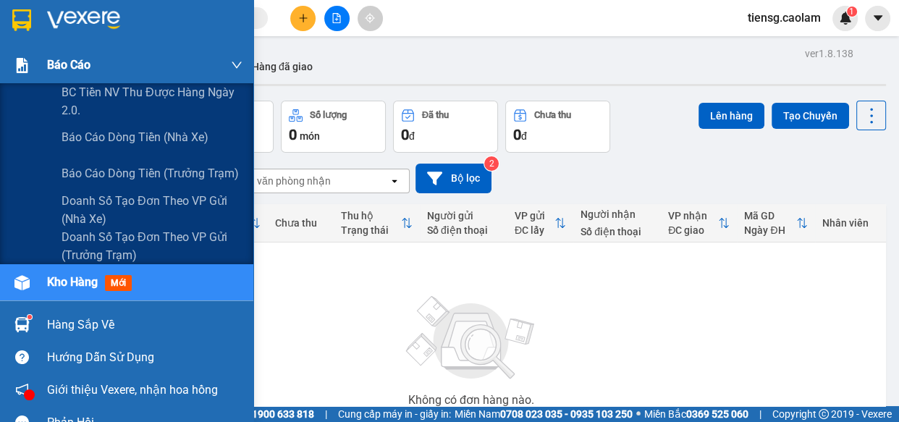
drag, startPoint x: 79, startPoint y: 54, endPoint x: 127, endPoint y: 70, distance: 51.3
click at [79, 54] on div "Báo cáo" at bounding box center [144, 65] width 195 height 36
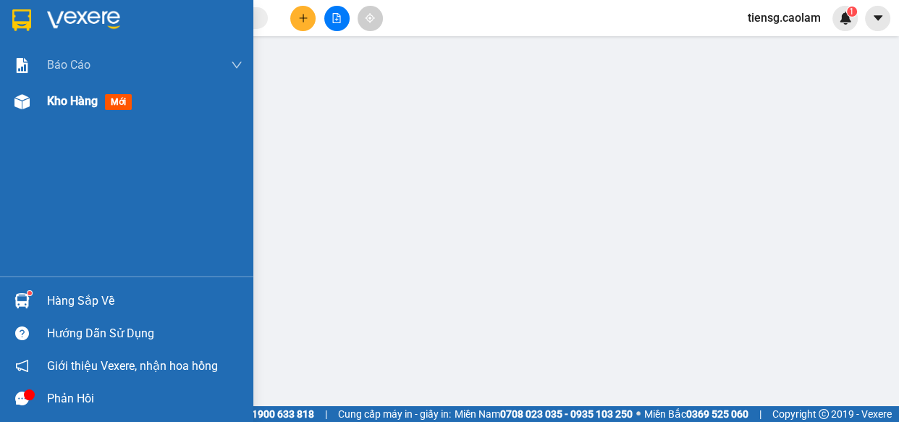
click at [41, 108] on div "Kho hàng mới" at bounding box center [126, 101] width 253 height 36
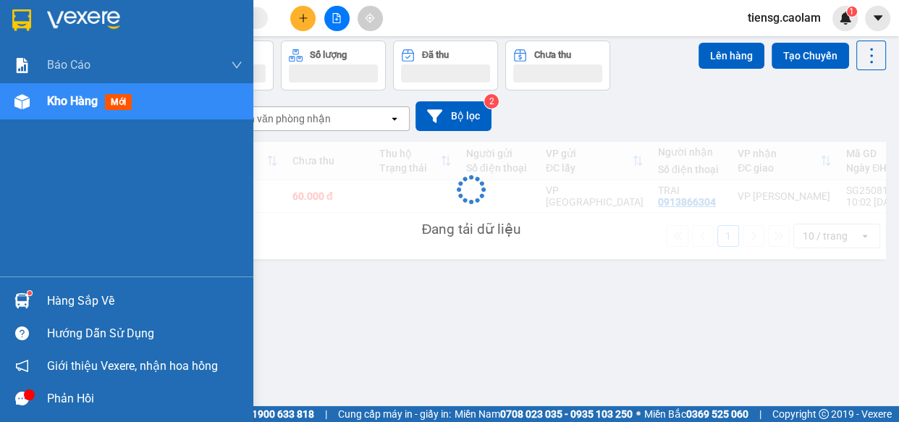
scroll to position [66, 0]
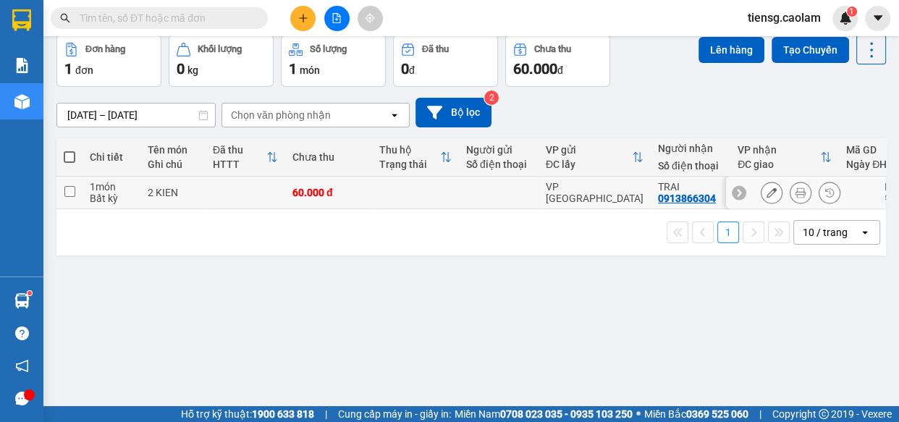
click at [283, 195] on td at bounding box center [246, 193] width 80 height 33
checkbox input "true"
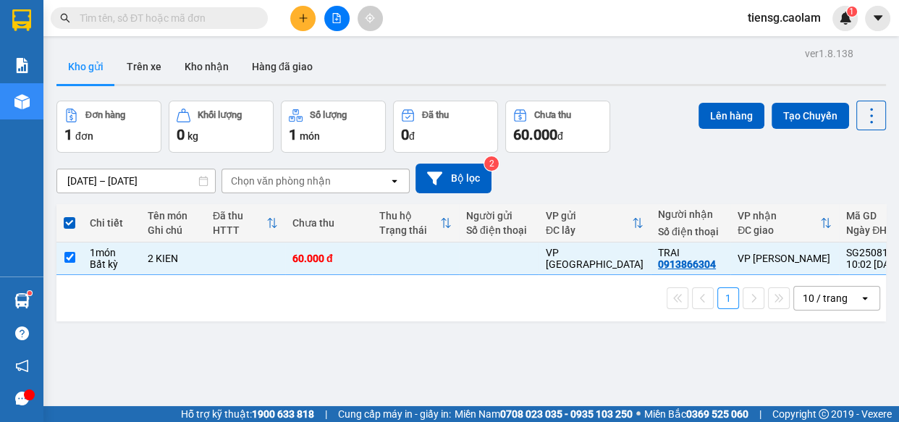
scroll to position [0, 0]
click at [727, 113] on button "Lên hàng" at bounding box center [731, 116] width 66 height 26
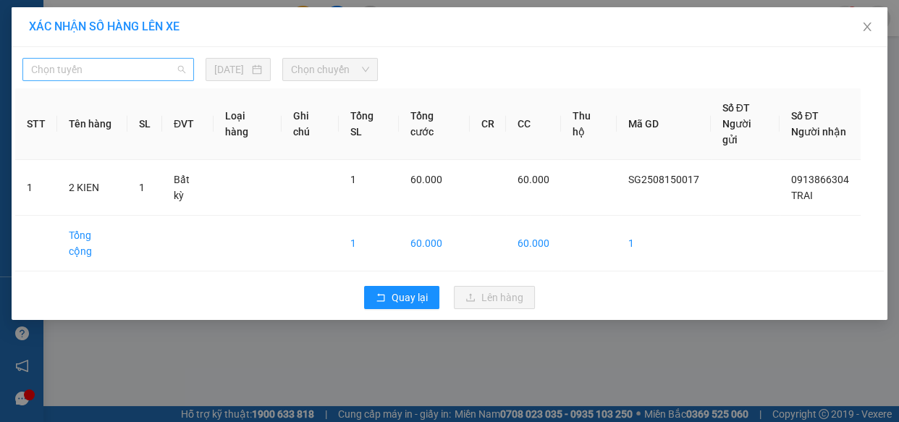
click at [116, 71] on span "Chọn tuyến" at bounding box center [108, 70] width 154 height 22
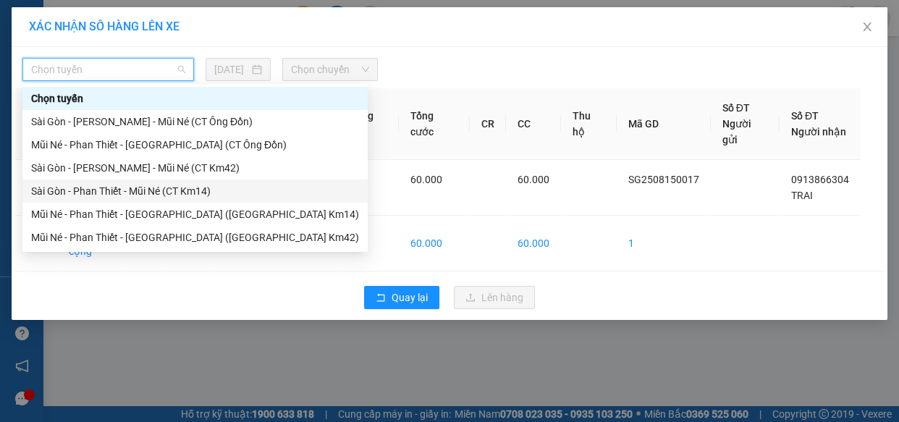
click at [178, 191] on div "Sài Gòn - Phan Thiết - Mũi Né (CT Km14)" at bounding box center [195, 191] width 328 height 16
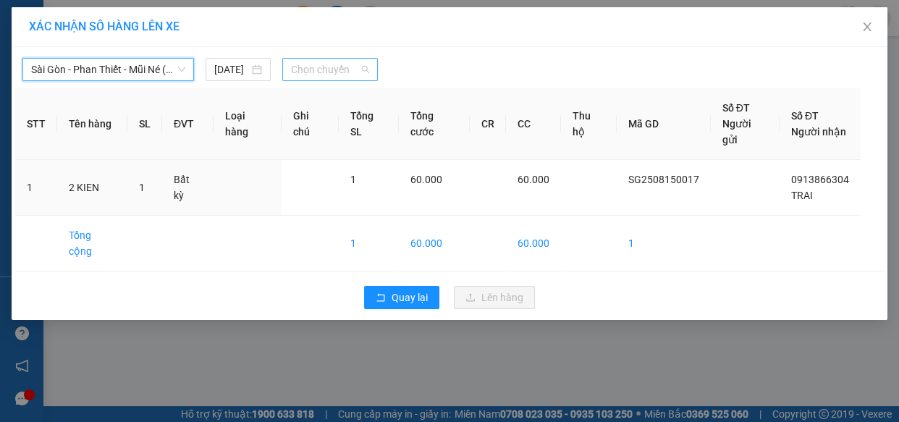
click at [323, 72] on span "Chọn chuyến" at bounding box center [330, 70] width 78 height 22
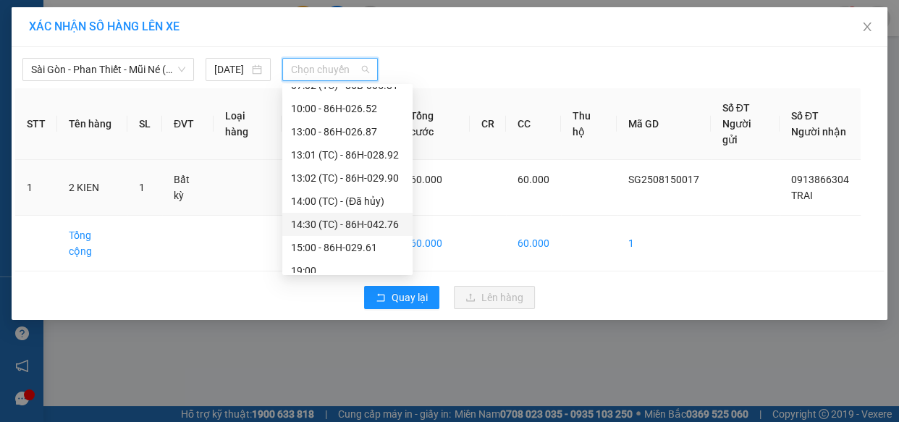
scroll to position [131, 0]
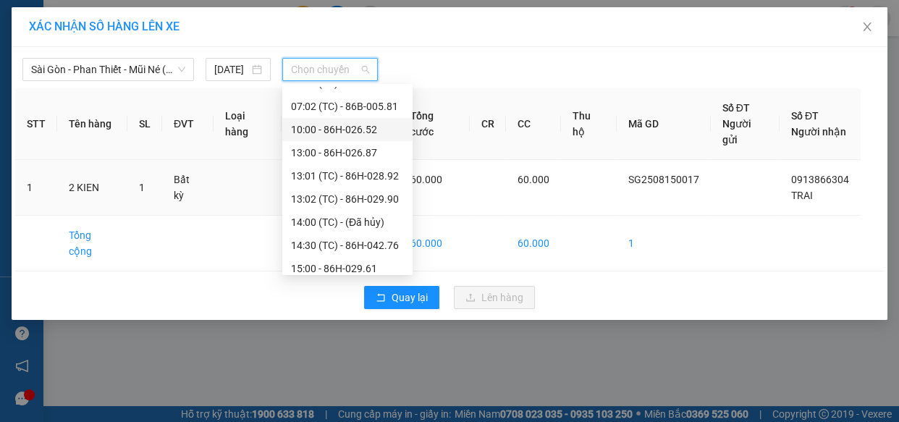
click at [332, 130] on div "10:00 - 86H-026.52" at bounding box center [347, 130] width 113 height 16
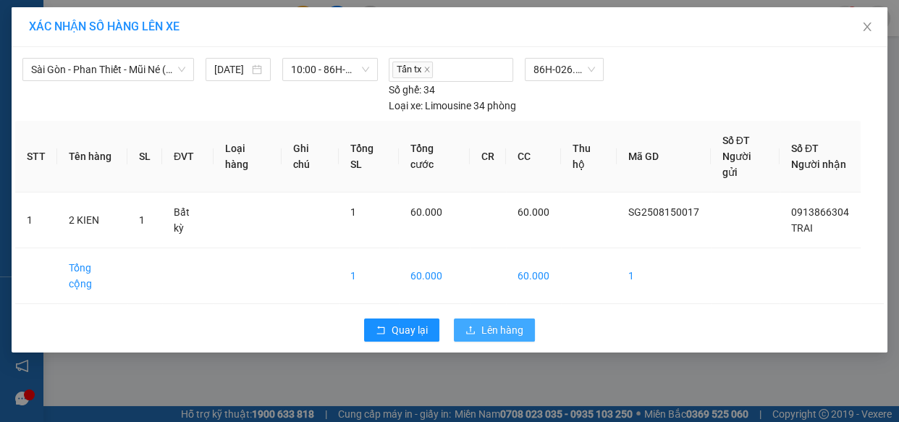
click at [501, 322] on span "Lên hàng" at bounding box center [502, 330] width 42 height 16
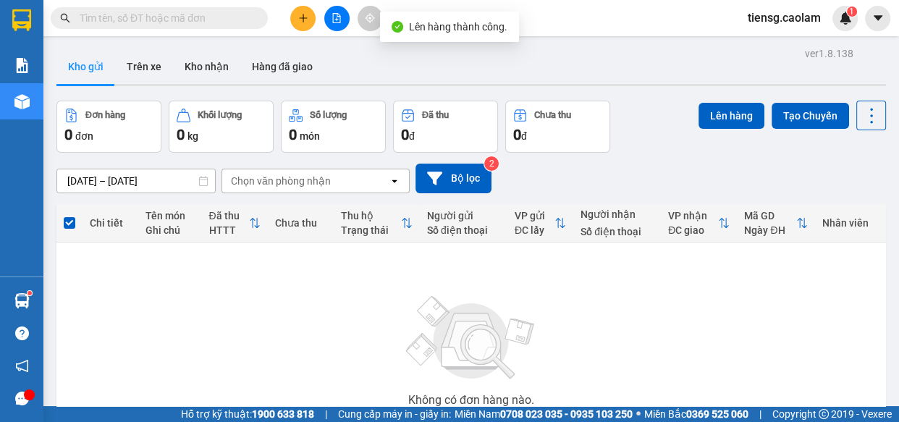
click at [335, 14] on icon "file-add" at bounding box center [337, 18] width 8 height 10
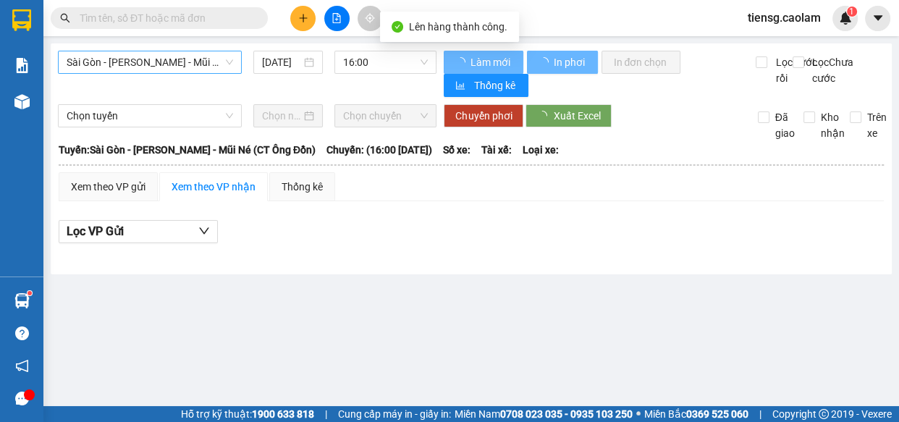
click at [127, 64] on span "Sài Gòn - [PERSON_NAME] - Mũi Né (CT Ông Đồn)" at bounding box center [150, 62] width 166 height 22
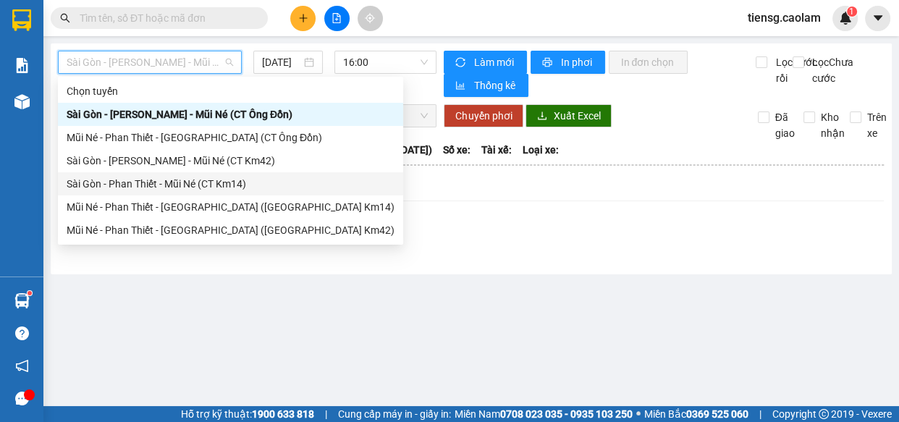
click at [195, 185] on div "Sài Gòn - Phan Thiết - Mũi Né (CT Km14)" at bounding box center [231, 184] width 328 height 16
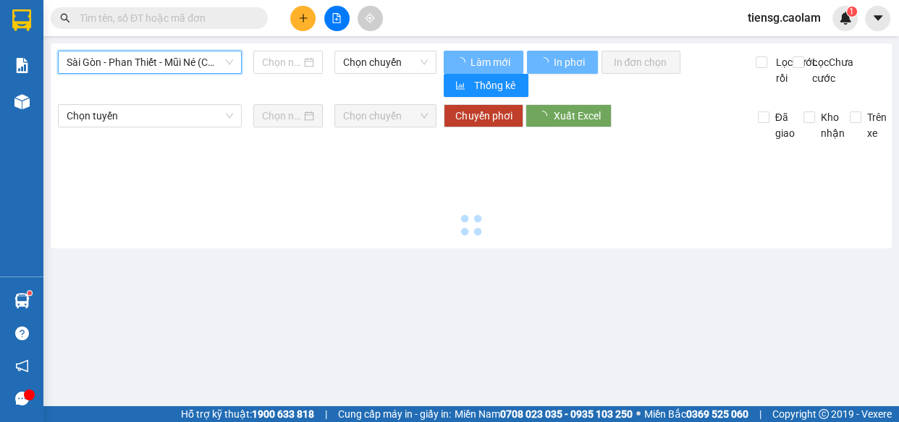
type input "[DATE]"
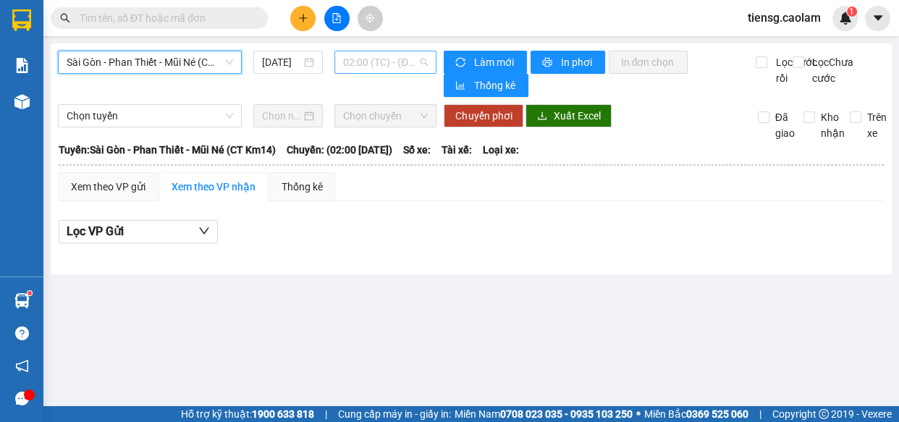
click at [374, 70] on span "02:00 (TC) - (Đã hủy)" at bounding box center [385, 62] width 85 height 22
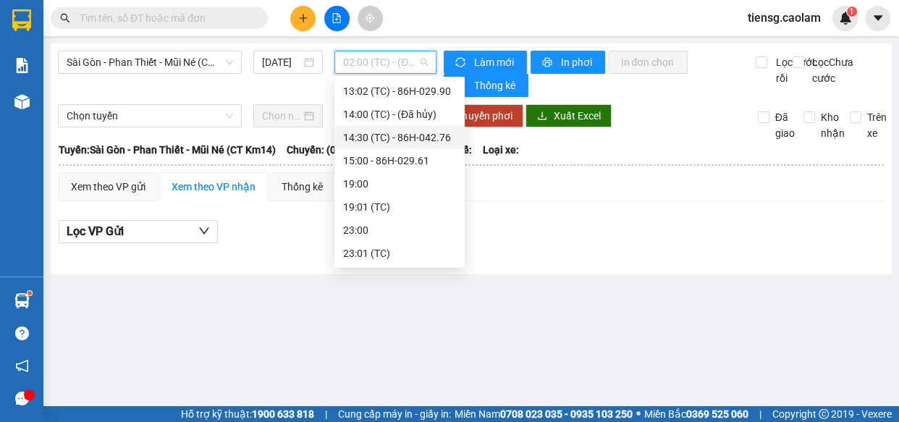
scroll to position [166, 0]
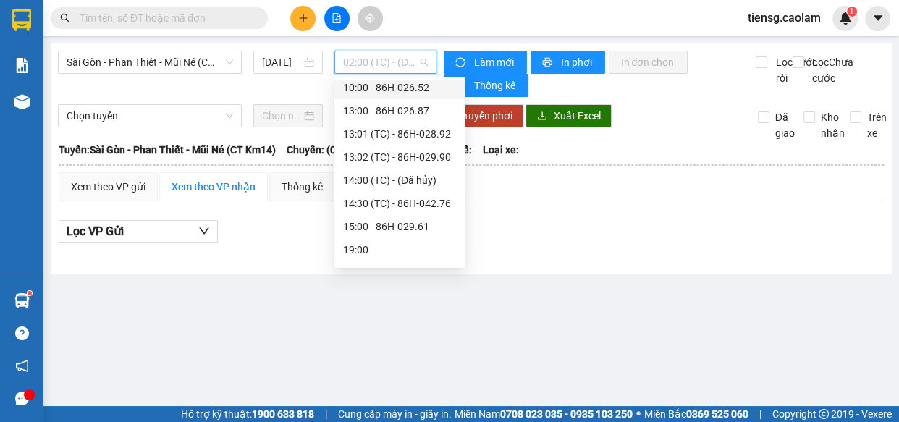
click at [362, 89] on div "10:00 - 86H-026.52" at bounding box center [399, 88] width 113 height 16
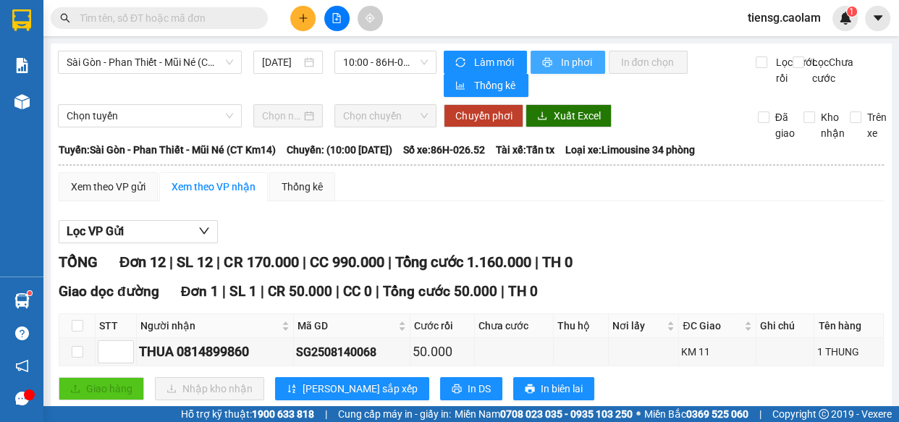
click at [572, 62] on span "In phơi" at bounding box center [576, 62] width 33 height 16
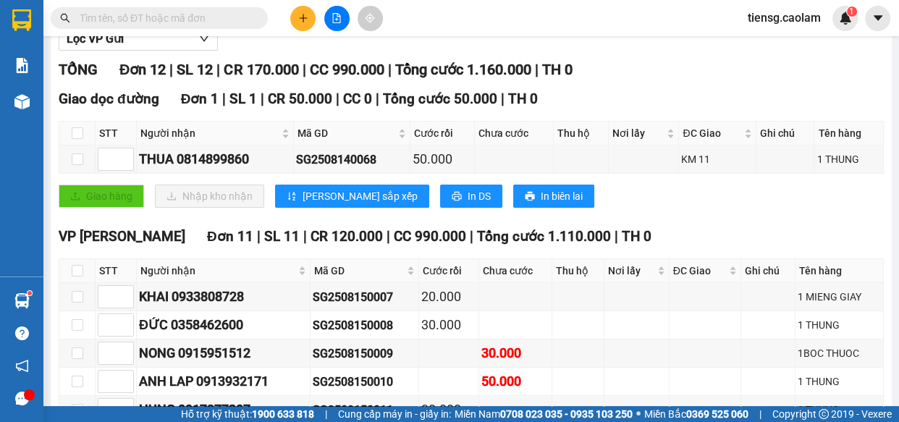
scroll to position [394, 0]
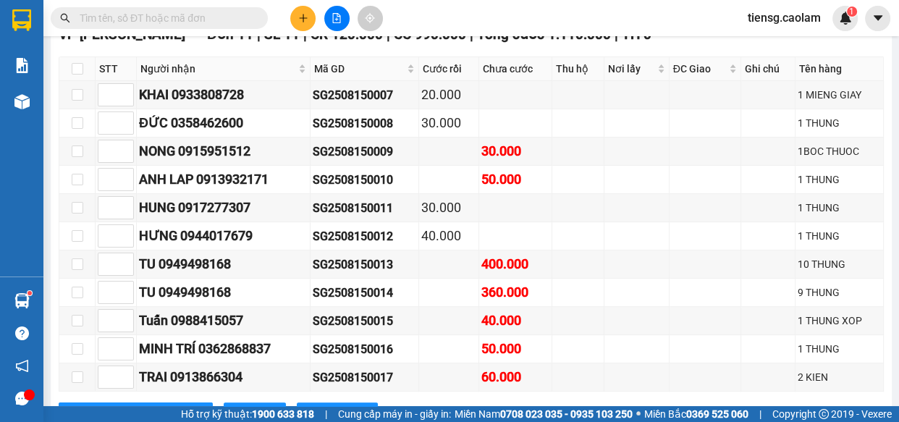
click at [303, 19] on icon "plus" at bounding box center [302, 18] width 1 height 8
